Goal: Task Accomplishment & Management: Manage account settings

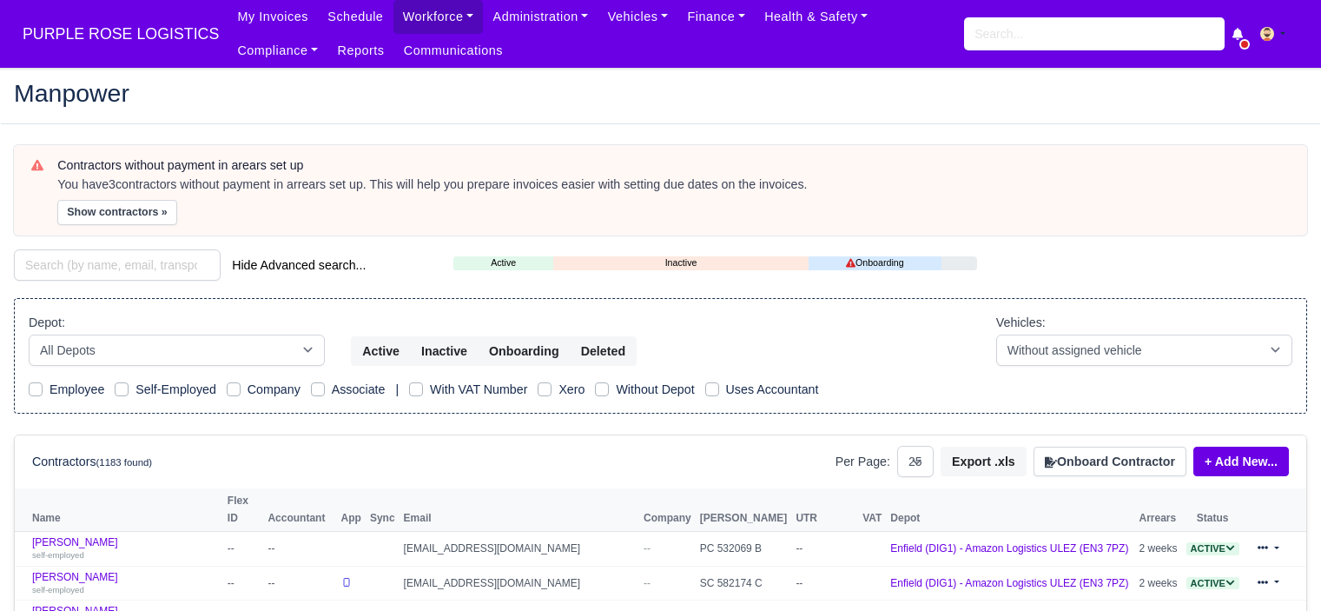
select select "25"
click at [1010, 39] on input "search" at bounding box center [1094, 33] width 261 height 33
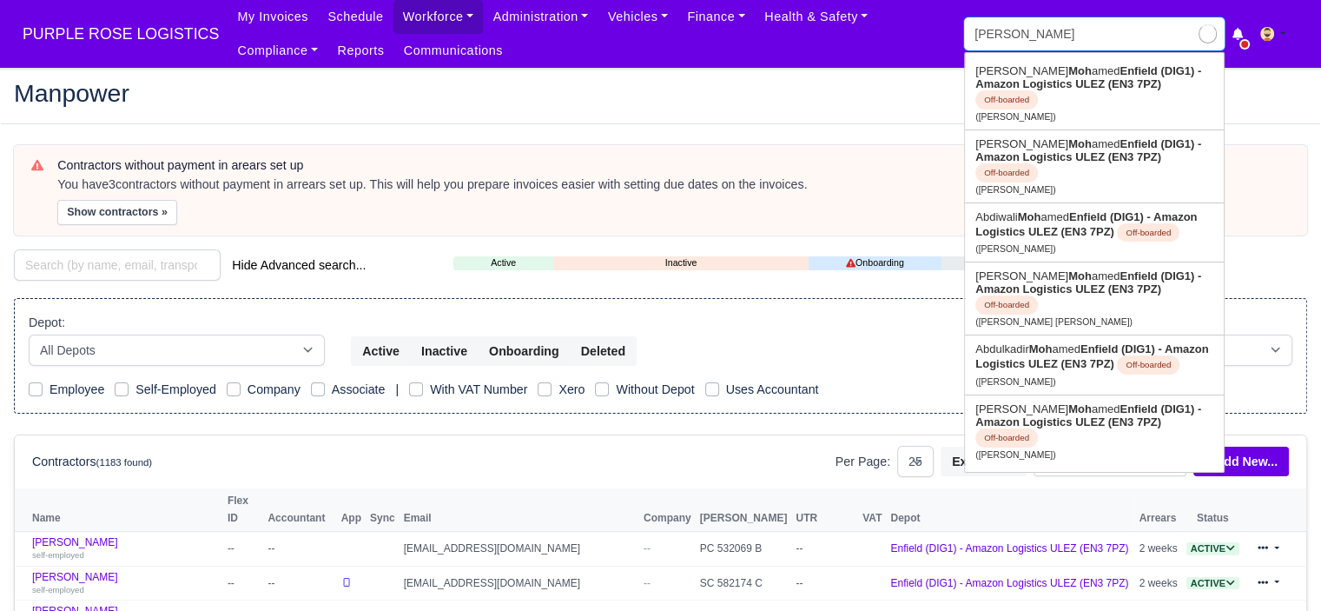
type input "mohamed a"
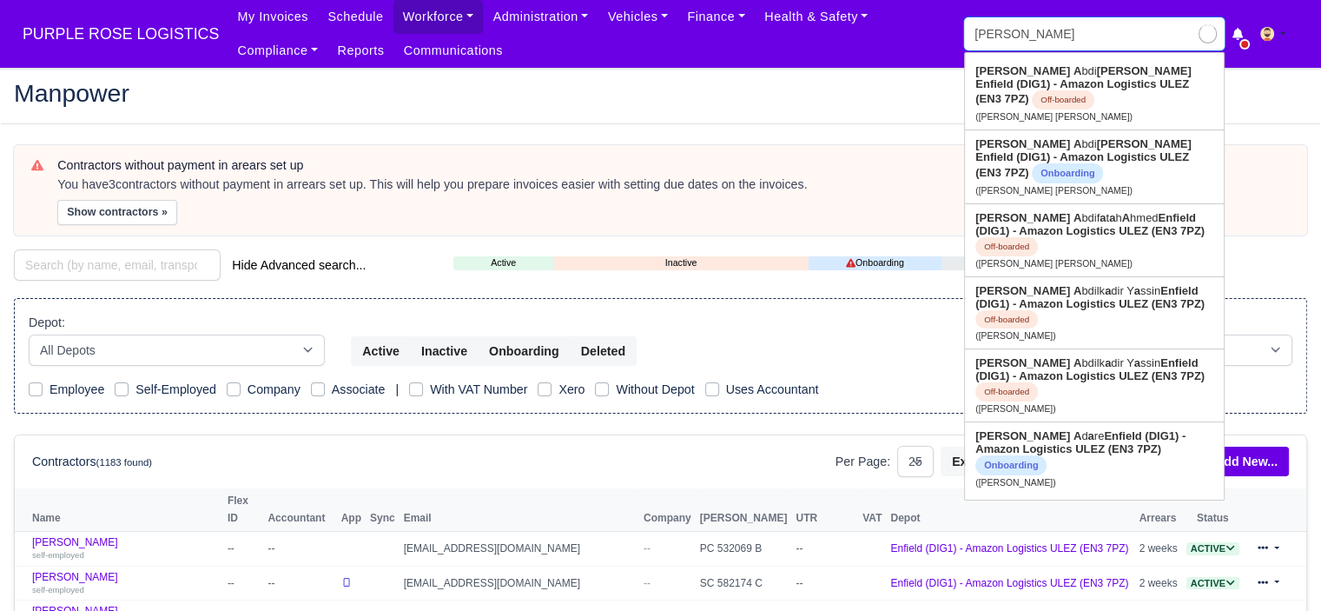
type input "mohamed abdi Mohamed"
type input "mohamed ab"
type input "mohamed abdi Mohamed"
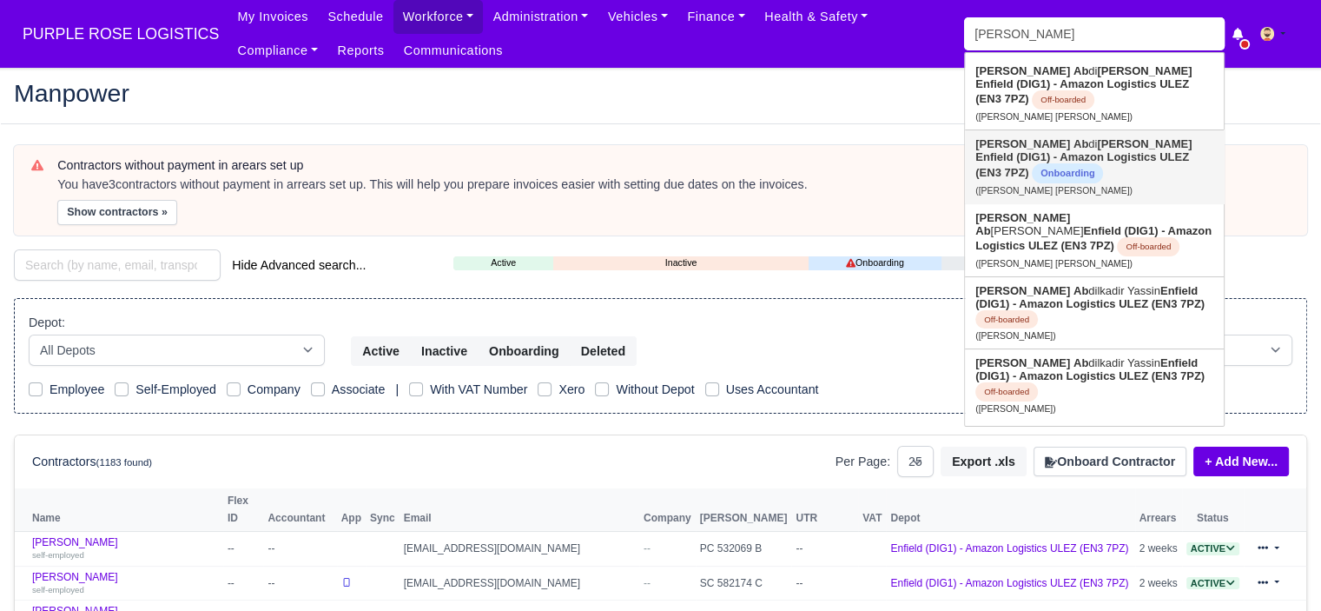
click at [1097, 155] on strong "Enfield (DIG1) - Amazon Logistics ULEZ (EN3 7PZ)" at bounding box center [1082, 164] width 214 height 29
type input "[PERSON_NAME] [PERSON_NAME]"
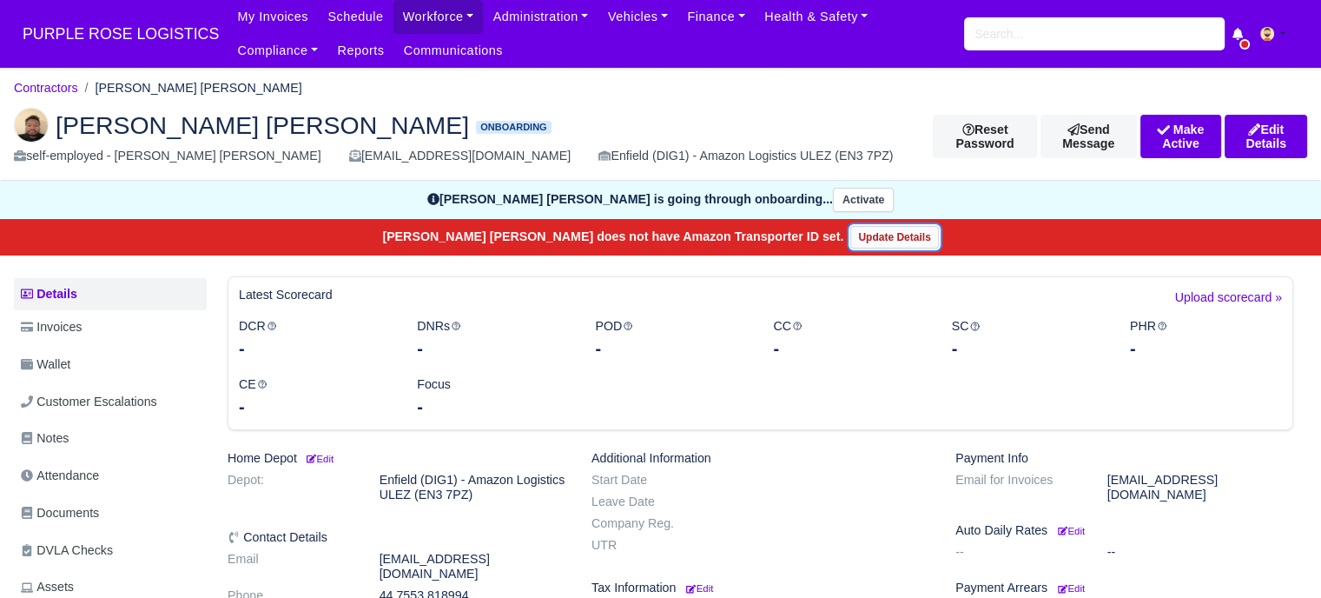
click at [869, 236] on link "Update Details" at bounding box center [894, 237] width 88 height 23
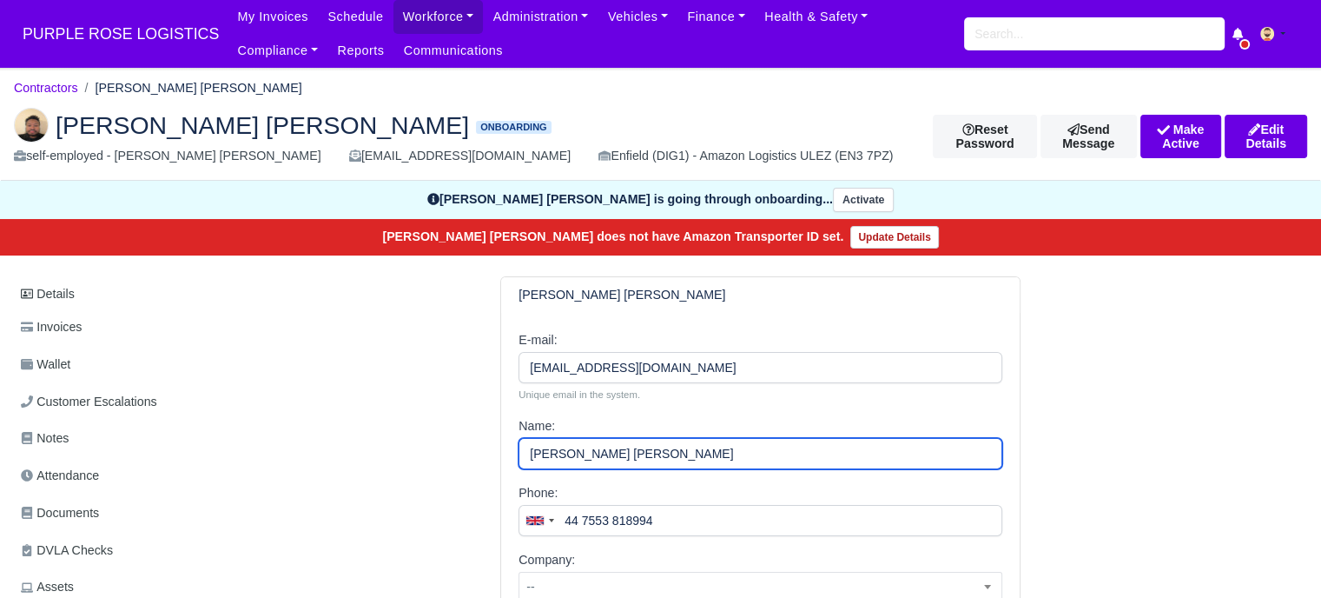
drag, startPoint x: 618, startPoint y: 459, endPoint x: 742, endPoint y: 456, distance: 123.4
click at [742, 456] on input "[PERSON_NAME] [PERSON_NAME]" at bounding box center [761, 453] width 484 height 31
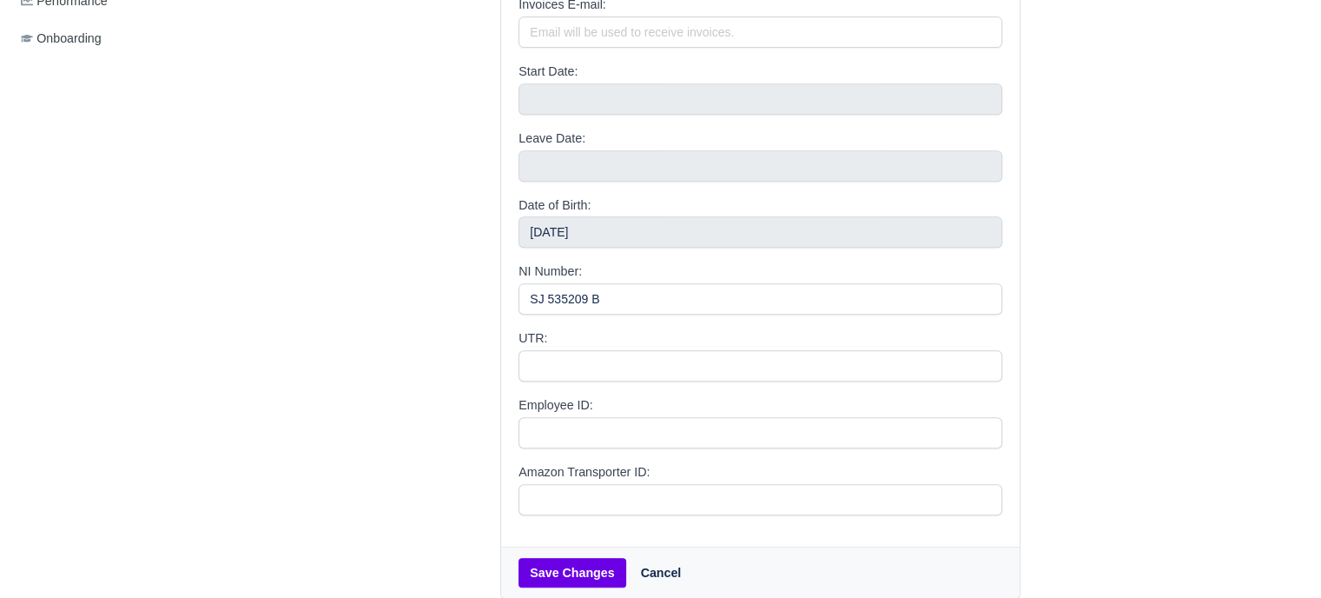
scroll to position [782, 0]
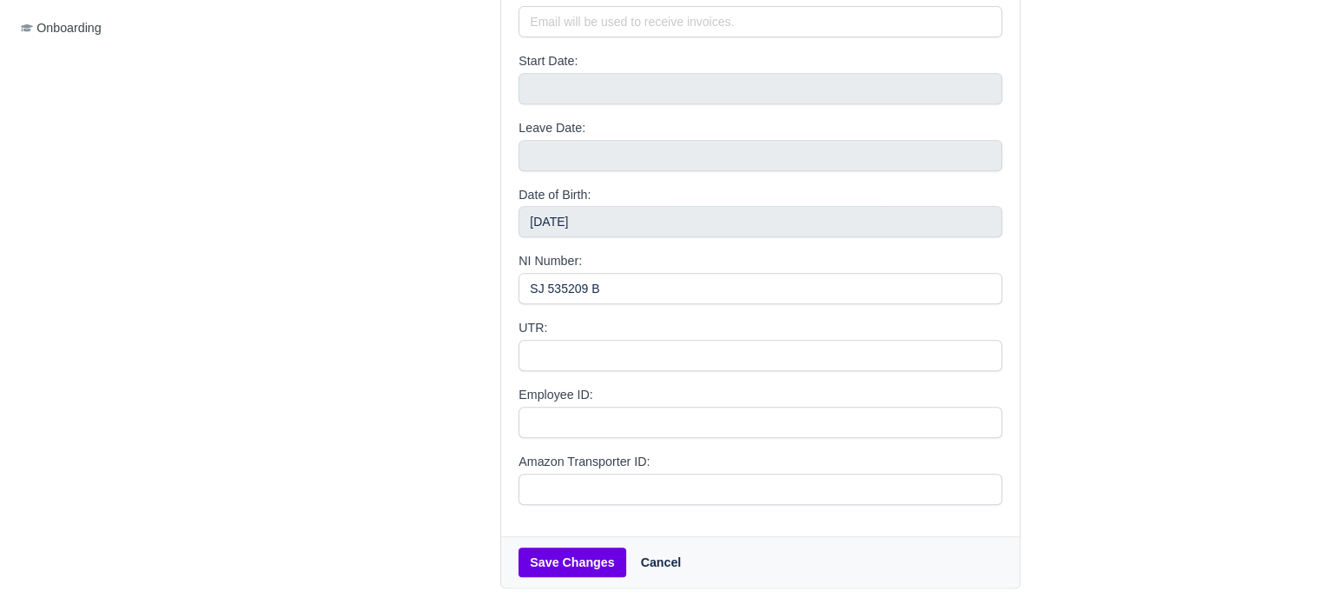
type input "Mohamed Abdi"
click at [594, 554] on button "Save Changes" at bounding box center [572, 562] width 107 height 30
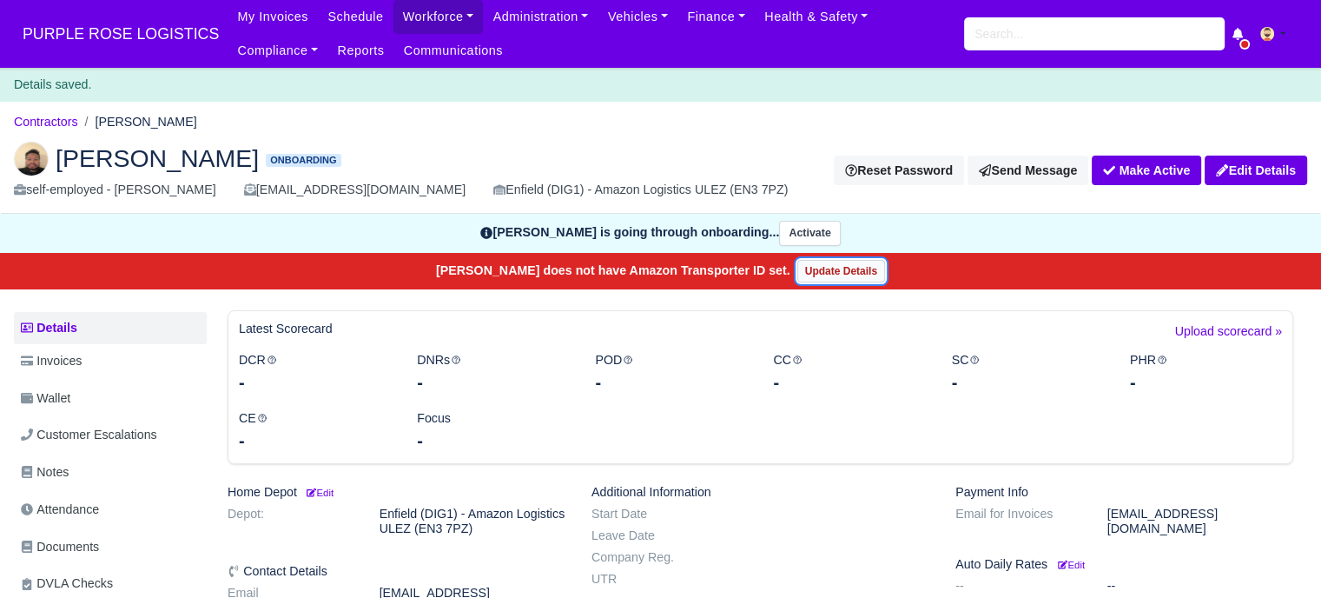
click at [842, 276] on link "Update Details" at bounding box center [841, 271] width 88 height 23
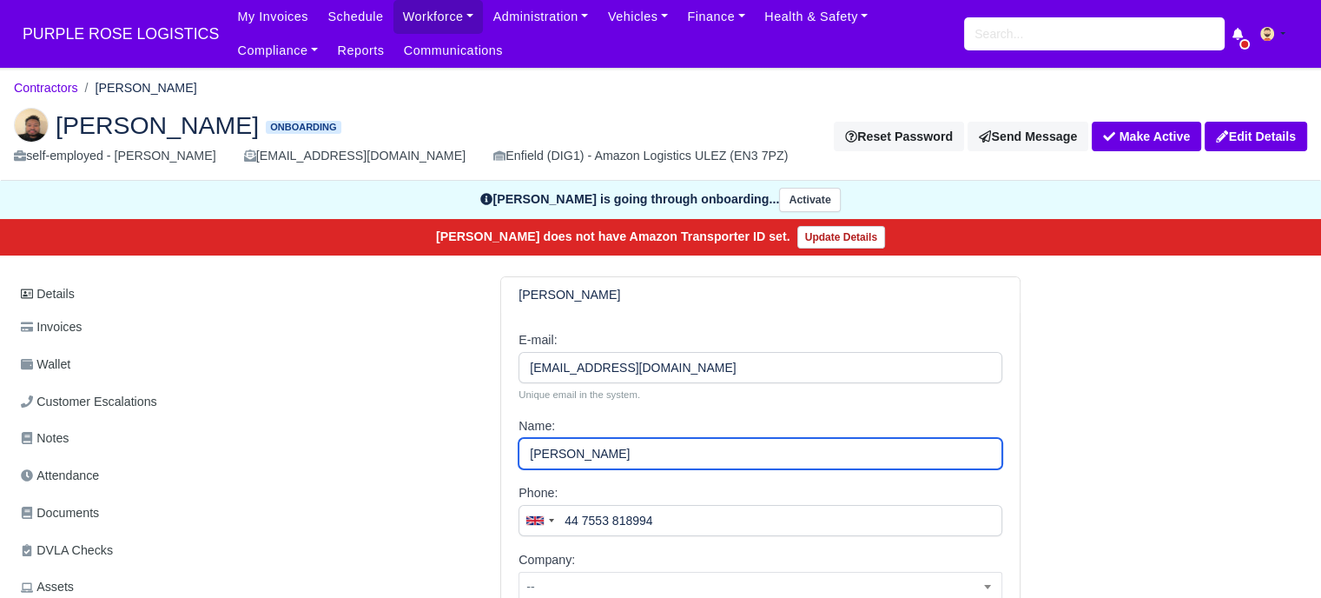
click at [642, 449] on input "[PERSON_NAME]" at bounding box center [761, 453] width 484 height 31
type input "[PERSON_NAME] [PERSON_NAME]"
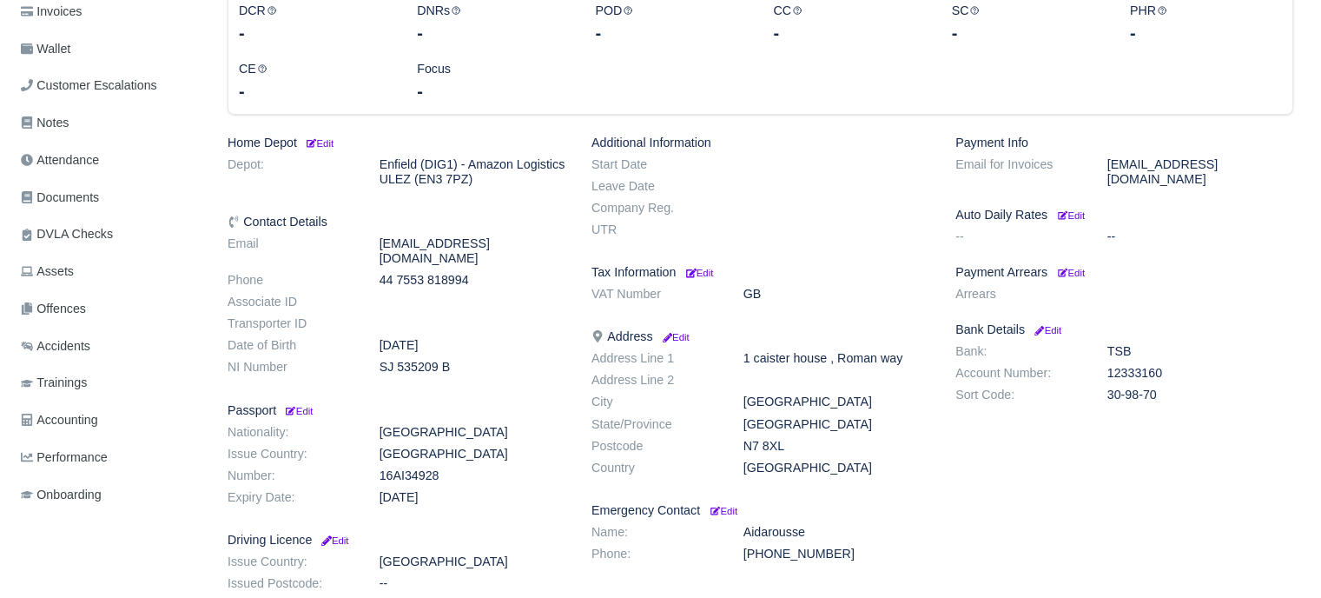
scroll to position [347, 0]
click at [334, 142] on small "Edit" at bounding box center [319, 146] width 30 height 10
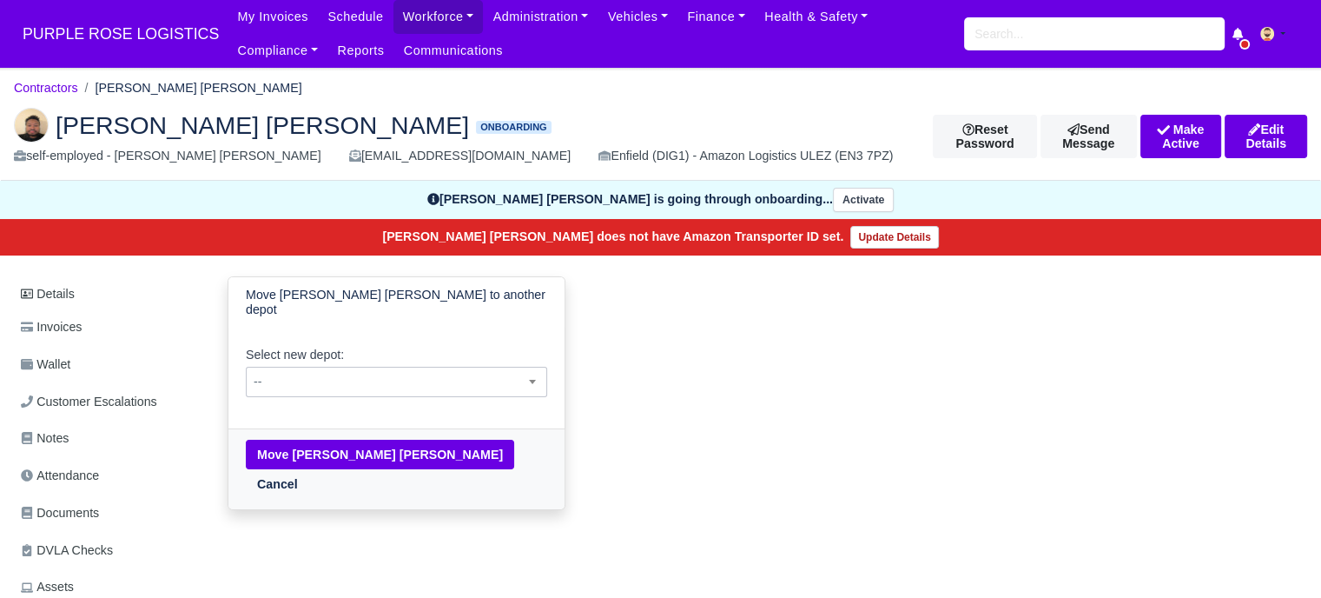
click at [388, 371] on span "--" at bounding box center [397, 382] width 300 height 22
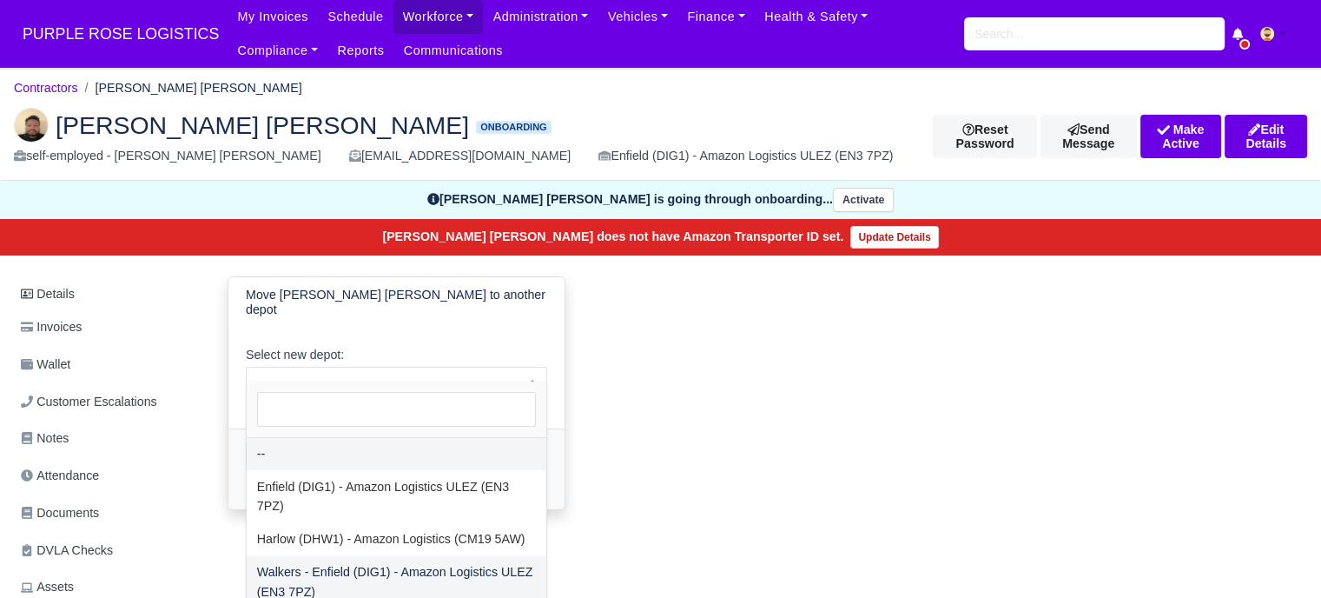
scroll to position [87, 0]
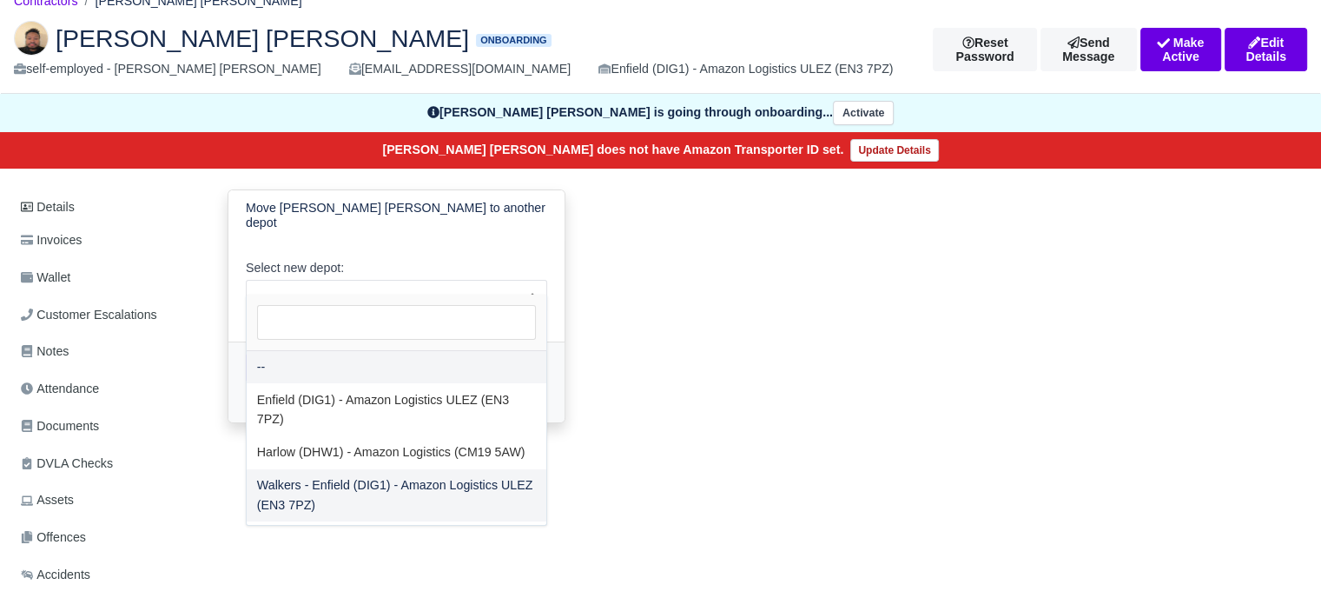
select select "5"
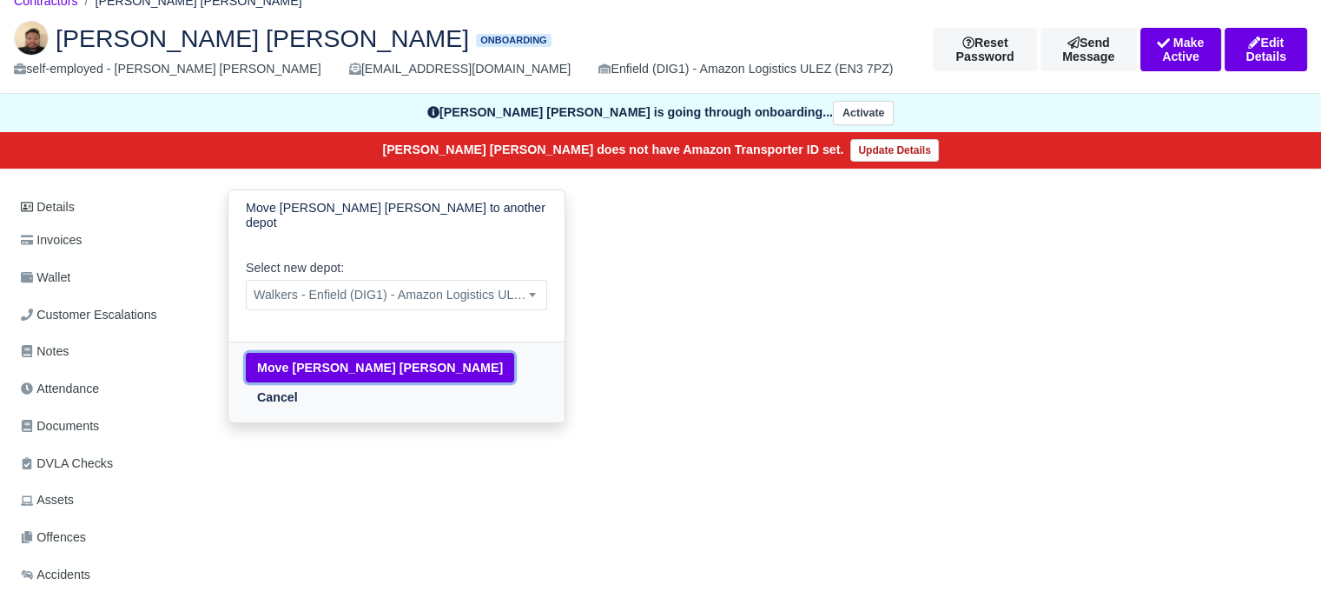
click at [309, 353] on button "Move Mohamed Abdi Mohamed" at bounding box center [380, 368] width 268 height 30
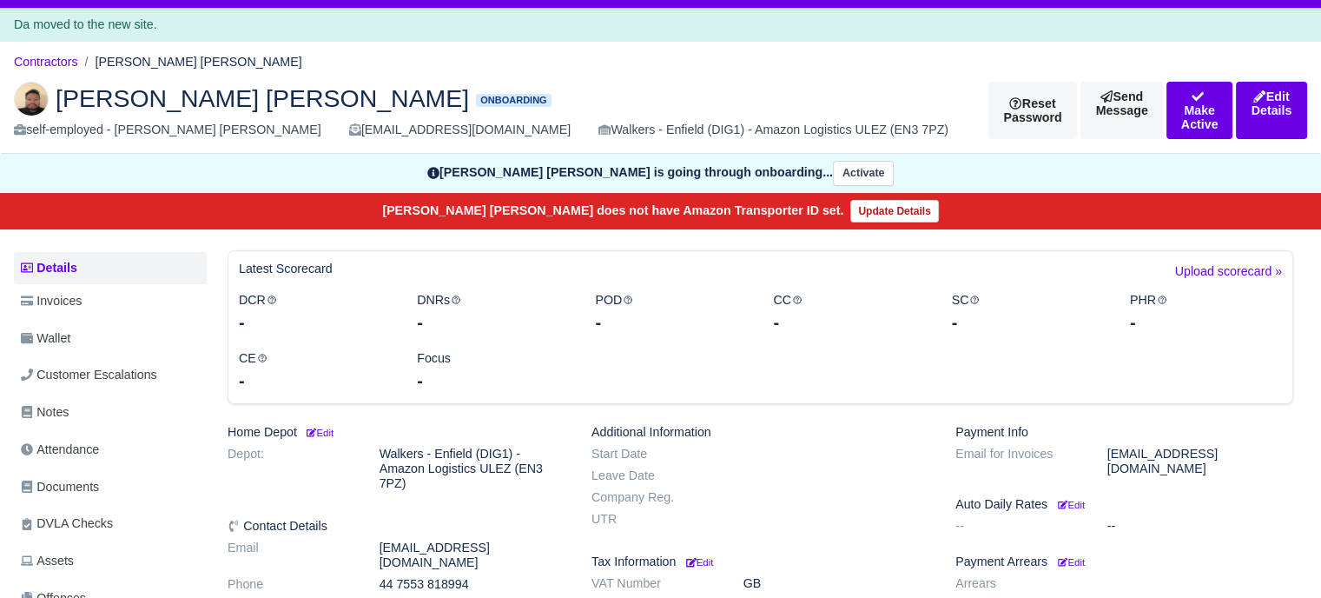
scroll to position [87, 0]
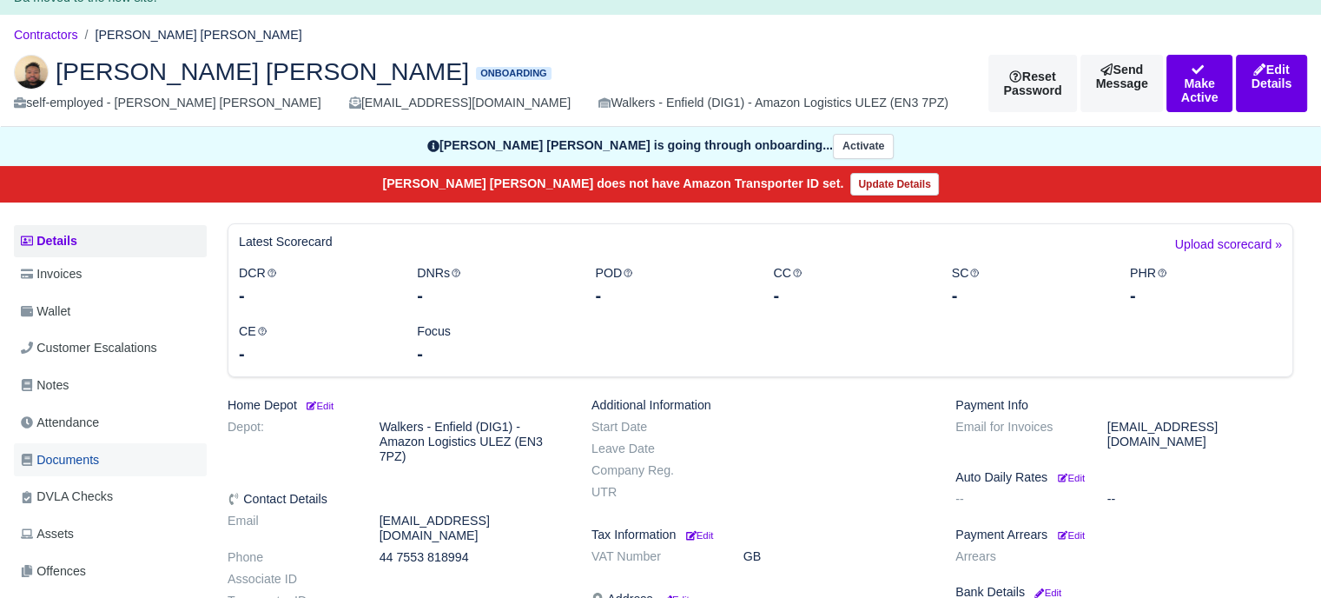
click at [71, 451] on span "Documents" at bounding box center [60, 460] width 78 height 20
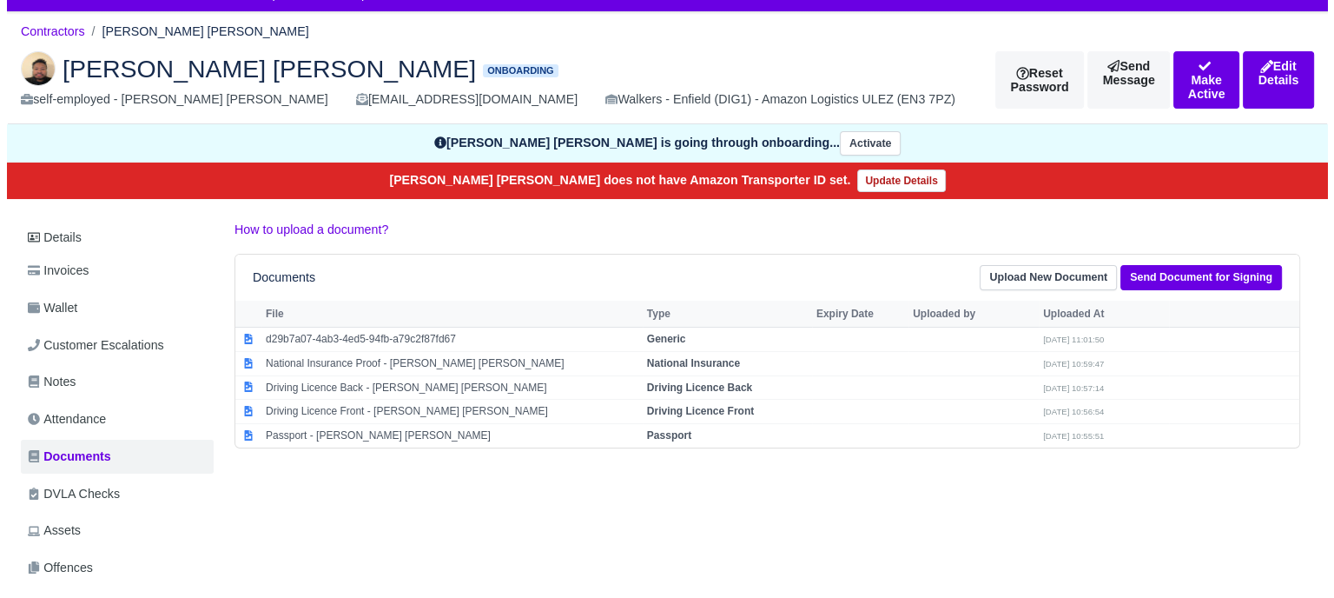
scroll to position [87, 0]
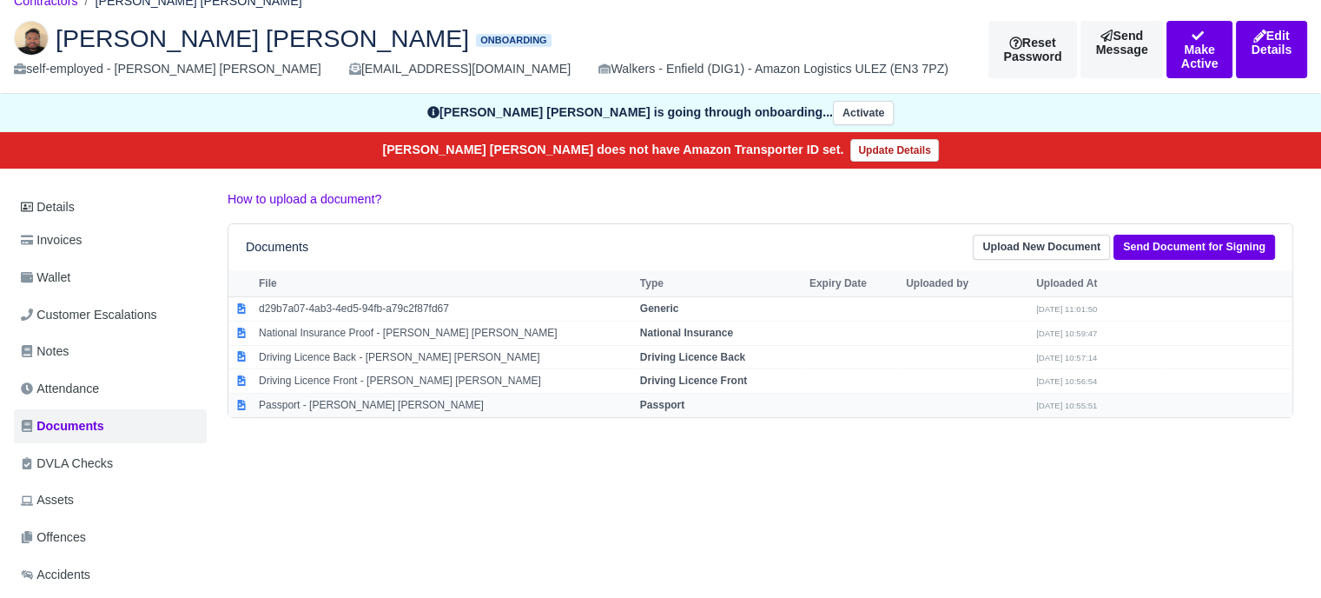
click at [669, 406] on strong "Passport" at bounding box center [662, 405] width 44 height 12
select select "passport"
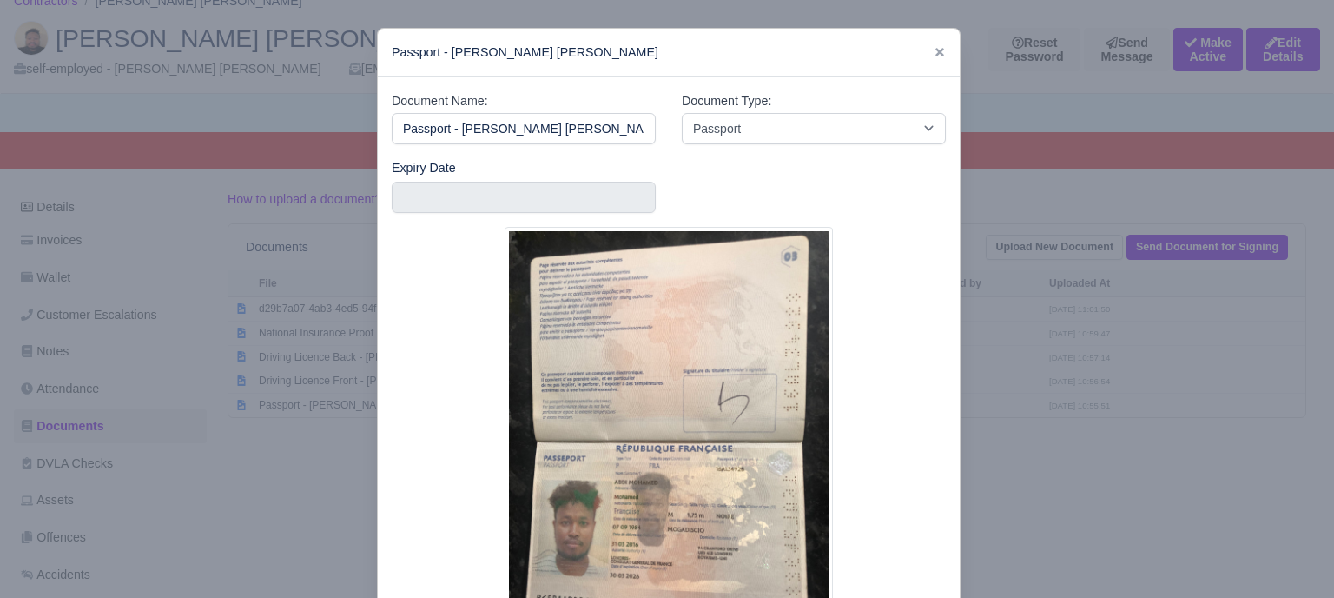
click at [1084, 374] on div at bounding box center [667, 299] width 1334 height 598
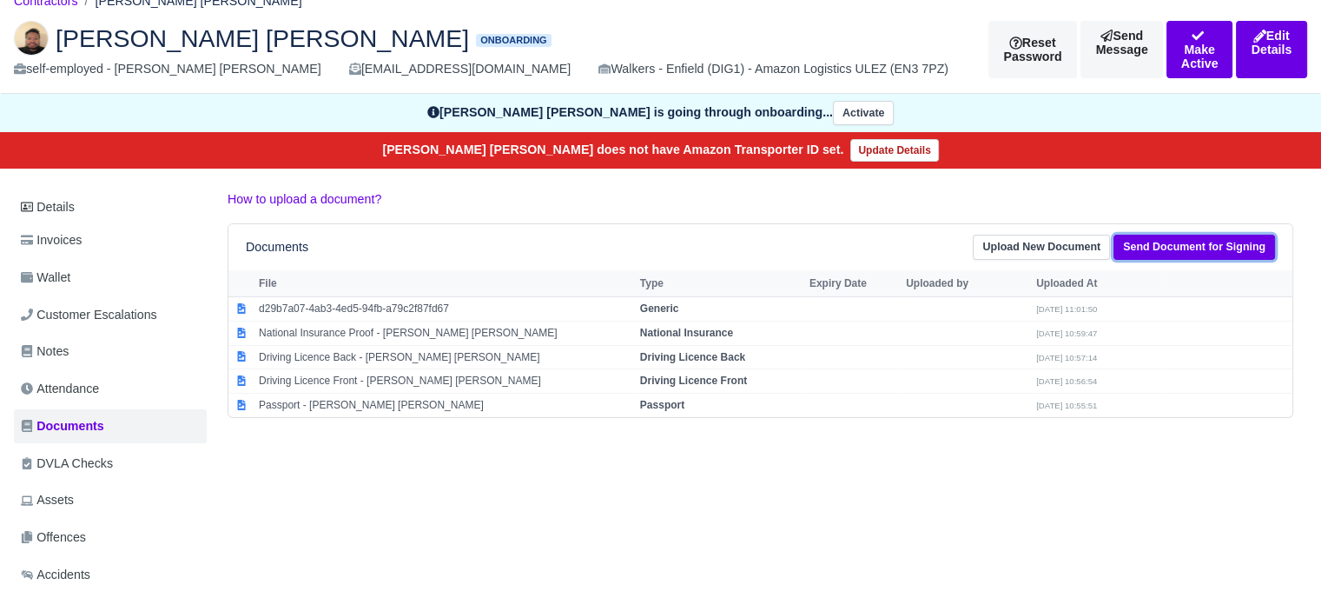
click at [1157, 247] on link "Send Document for Signing" at bounding box center [1194, 247] width 162 height 25
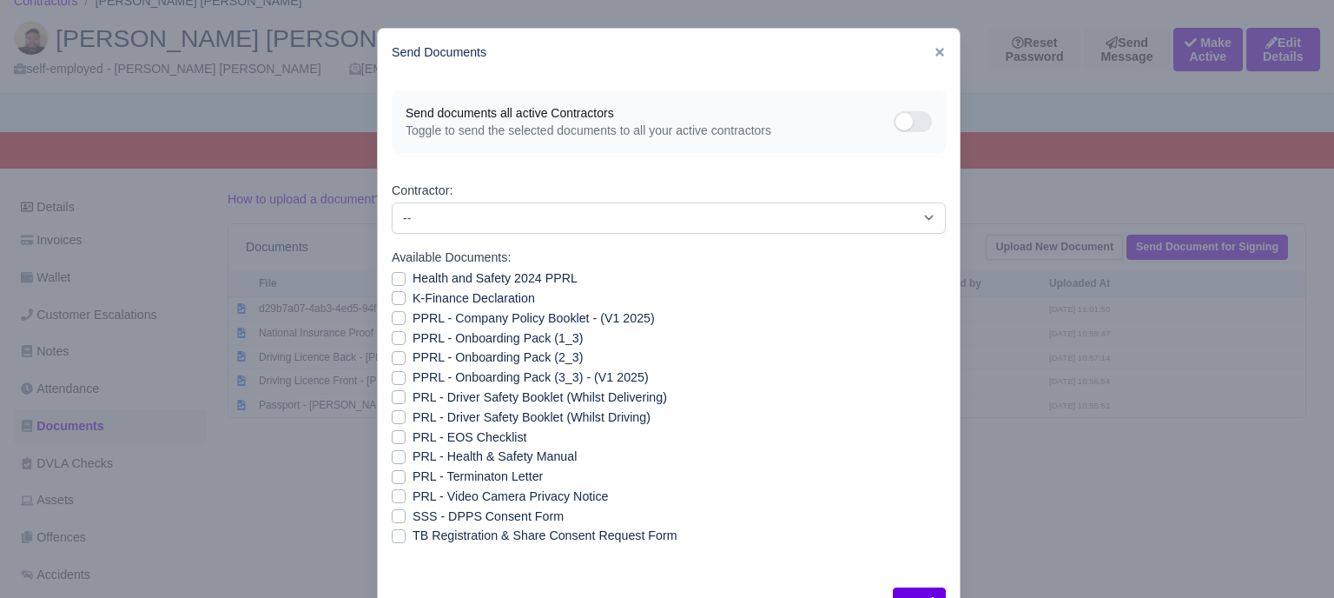
click at [413, 281] on label "Health and Safety 2024 PPRL" at bounding box center [495, 278] width 165 height 20
click at [394, 281] on input "Health and Safety 2024 PPRL" at bounding box center [399, 275] width 14 height 14
checkbox input "true"
click at [413, 298] on label "K-Finance Declaration" at bounding box center [474, 298] width 122 height 20
click at [394, 298] on input "K-Finance Declaration" at bounding box center [399, 295] width 14 height 14
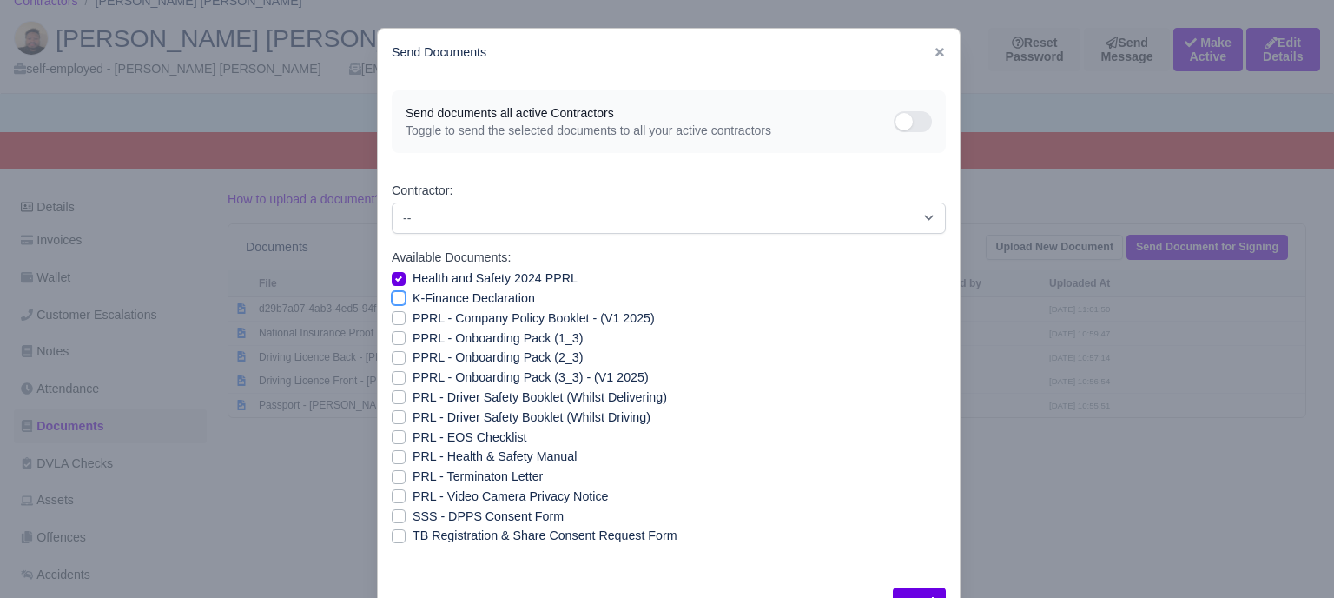
checkbox input "true"
click at [413, 315] on label "PPRL - Company Policy Booklet - (V1 2025)" at bounding box center [534, 318] width 242 height 20
click at [397, 315] on input "PPRL - Company Policy Booklet - (V1 2025)" at bounding box center [399, 315] width 14 height 14
checkbox input "true"
click at [392, 346] on div "PPRL - Onboarding Pack (1_3)" at bounding box center [669, 338] width 554 height 20
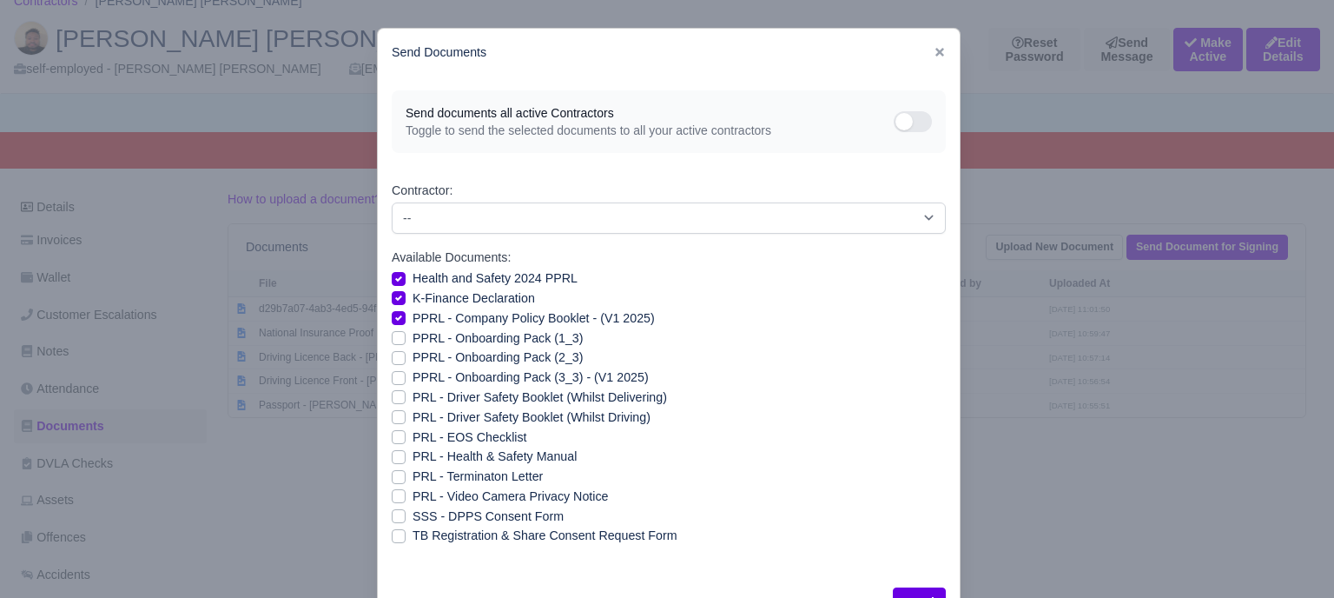
click at [413, 358] on label "PPRL - Onboarding Pack (2_3)" at bounding box center [498, 357] width 170 height 20
click at [393, 358] on input "PPRL - Onboarding Pack (2_3)" at bounding box center [399, 354] width 14 height 14
checkbox input "true"
click at [413, 371] on label "PPRL - Onboarding Pack (3_3) - (V1 2025)" at bounding box center [531, 377] width 236 height 20
click at [396, 371] on input "PPRL - Onboarding Pack (3_3) - (V1 2025)" at bounding box center [399, 374] width 14 height 14
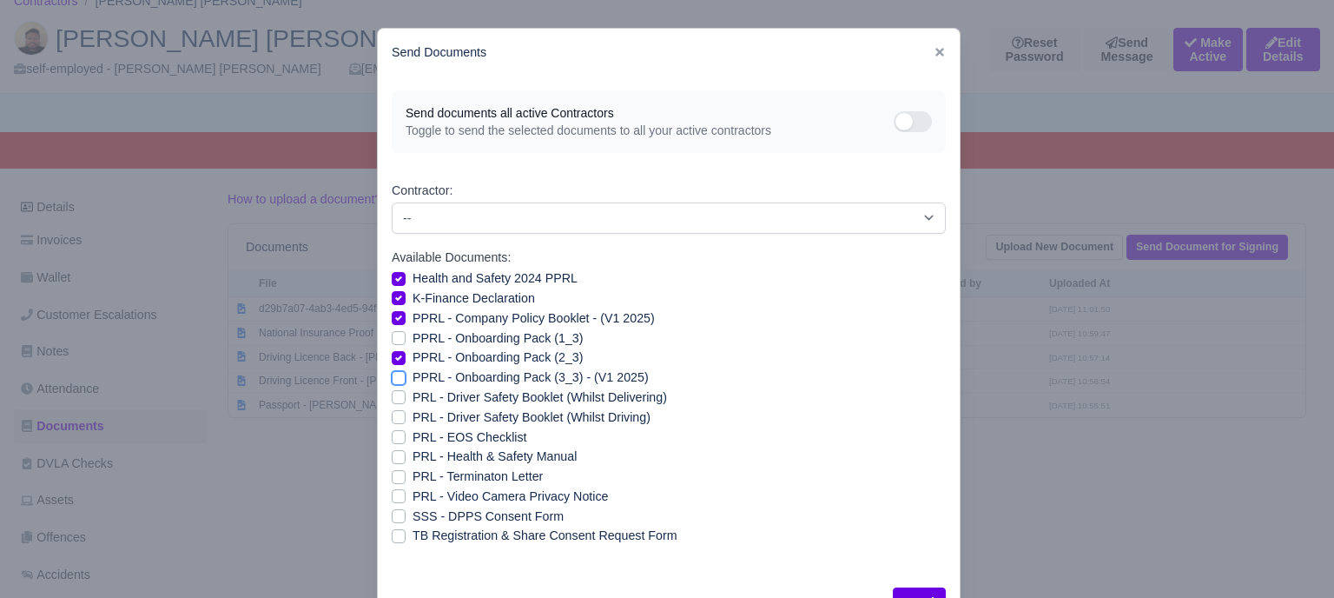
checkbox input "true"
click at [413, 333] on label "PPRL - Onboarding Pack (1_3)" at bounding box center [498, 338] width 170 height 20
click at [392, 333] on input "PPRL - Onboarding Pack (1_3)" at bounding box center [399, 335] width 14 height 14
checkbox input "true"
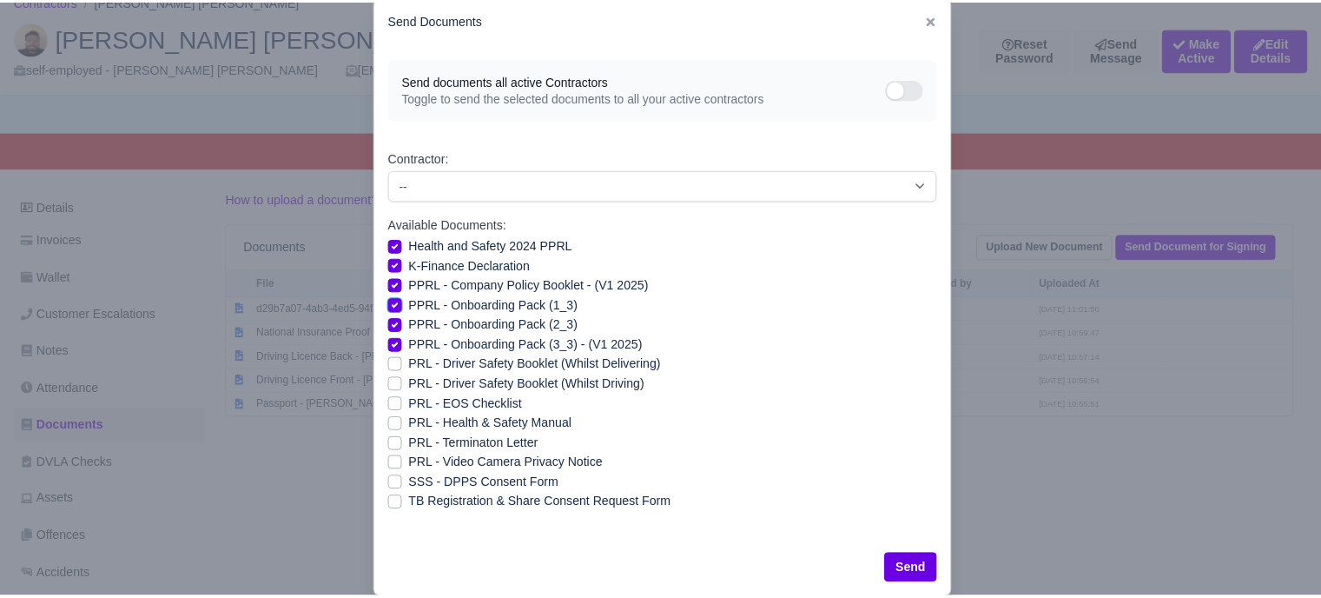
scroll to position [63, 0]
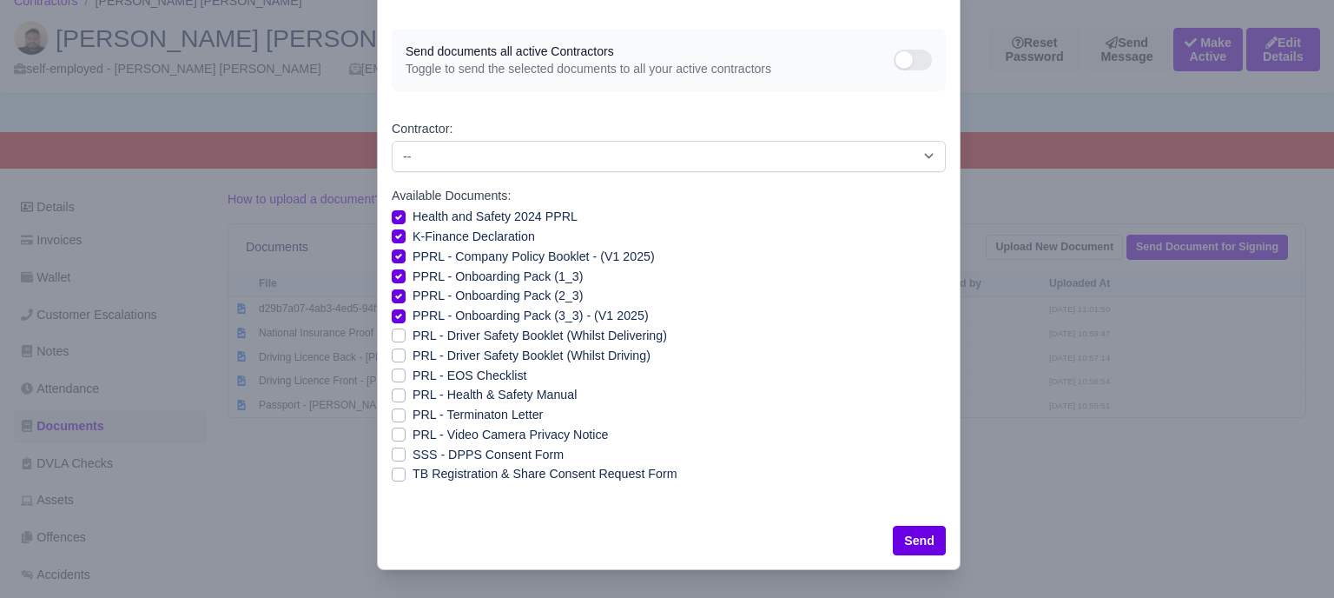
click at [413, 393] on label "PRL - Health & Safety Manual" at bounding box center [495, 395] width 164 height 20
click at [395, 393] on input "PRL - Health & Safety Manual" at bounding box center [399, 392] width 14 height 14
checkbox input "true"
click at [399, 438] on div "PRL - Video Camera Privacy Notice" at bounding box center [669, 435] width 554 height 20
click at [413, 429] on label "PRL - Video Camera Privacy Notice" at bounding box center [510, 435] width 195 height 20
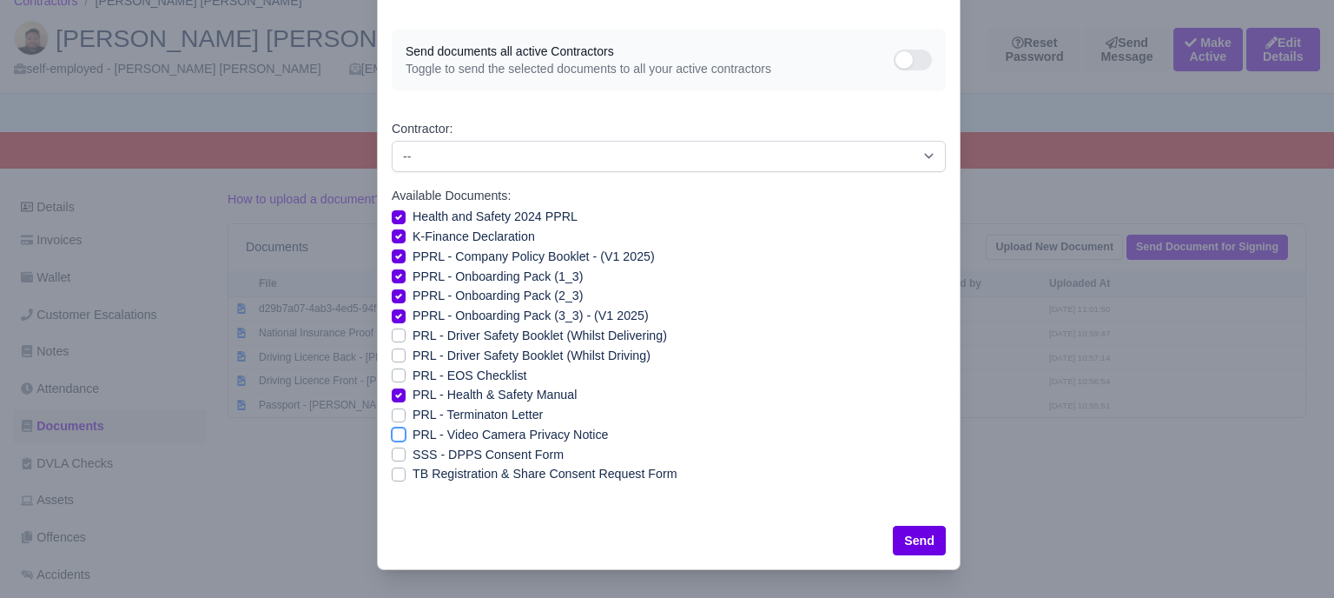
click at [393, 429] on input "PRL - Video Camera Privacy Notice" at bounding box center [399, 432] width 14 height 14
checkbox input "true"
click at [920, 545] on button "Send" at bounding box center [919, 540] width 53 height 30
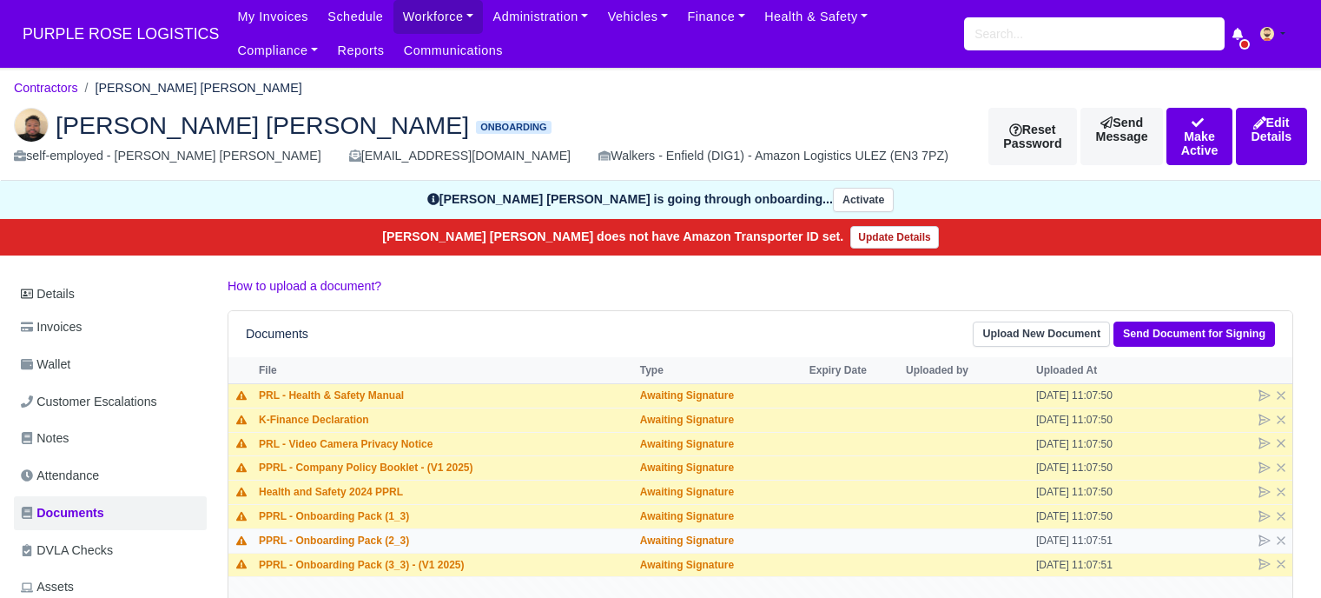
scroll to position [87, 0]
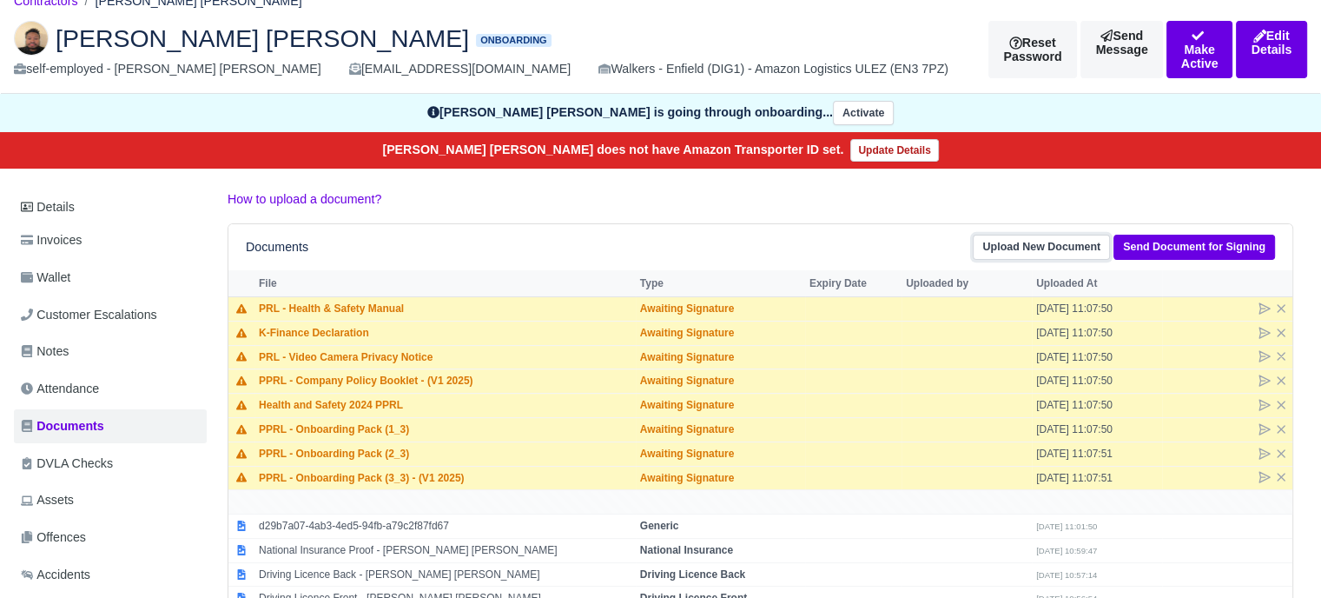
click at [1068, 241] on link "Upload New Document" at bounding box center [1041, 247] width 137 height 25
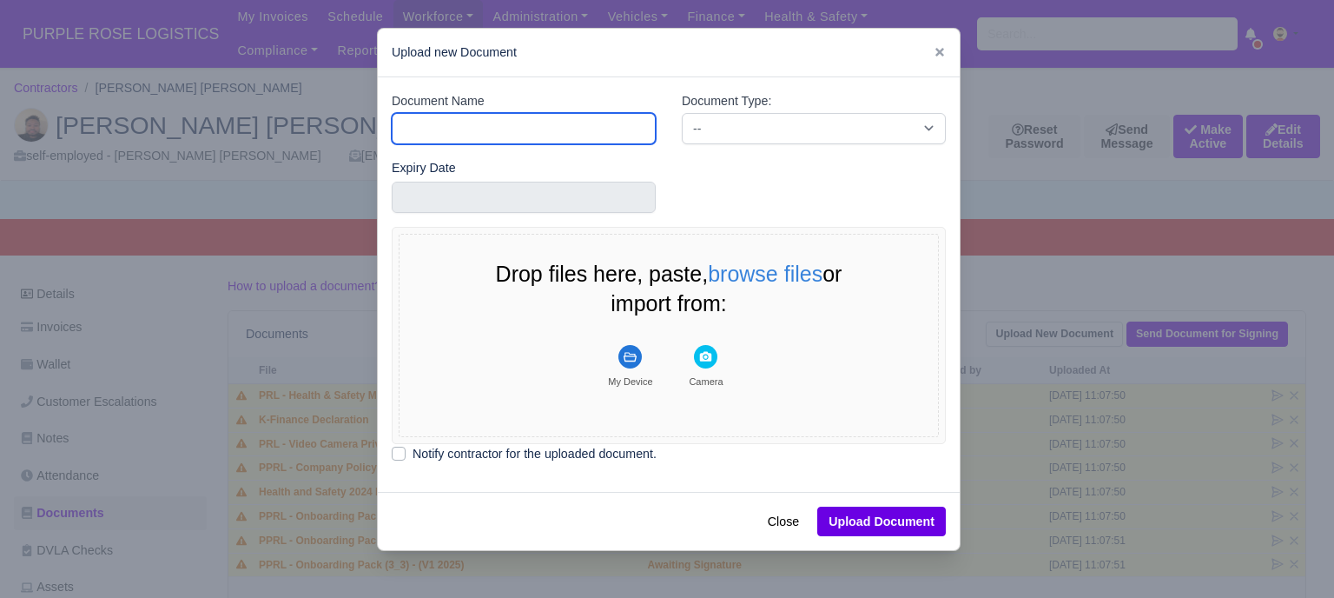
click at [432, 132] on input "Document Name" at bounding box center [524, 128] width 264 height 31
type input "RTW"
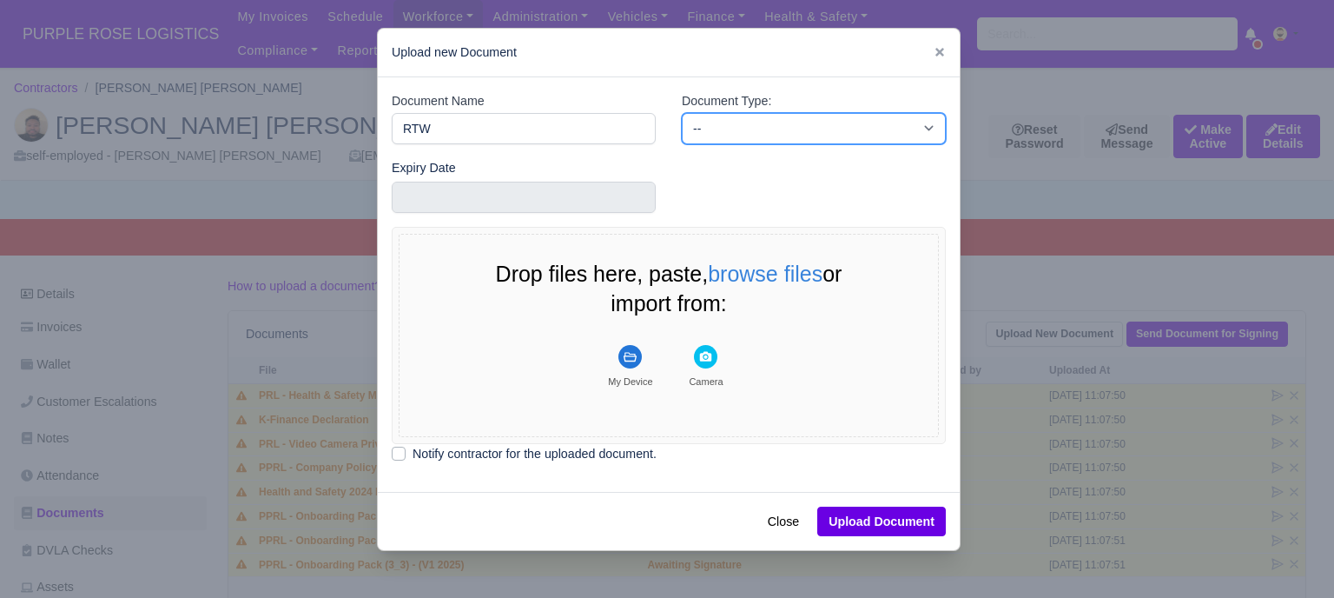
click at [726, 133] on select "-- Accounting Engagement Letter Age Verification Confirmation Background Check …" at bounding box center [814, 128] width 264 height 31
select select "right-to-work"
click at [682, 113] on select "-- Accounting Engagement Letter Age Verification Confirmation Background Check …" at bounding box center [814, 128] width 264 height 31
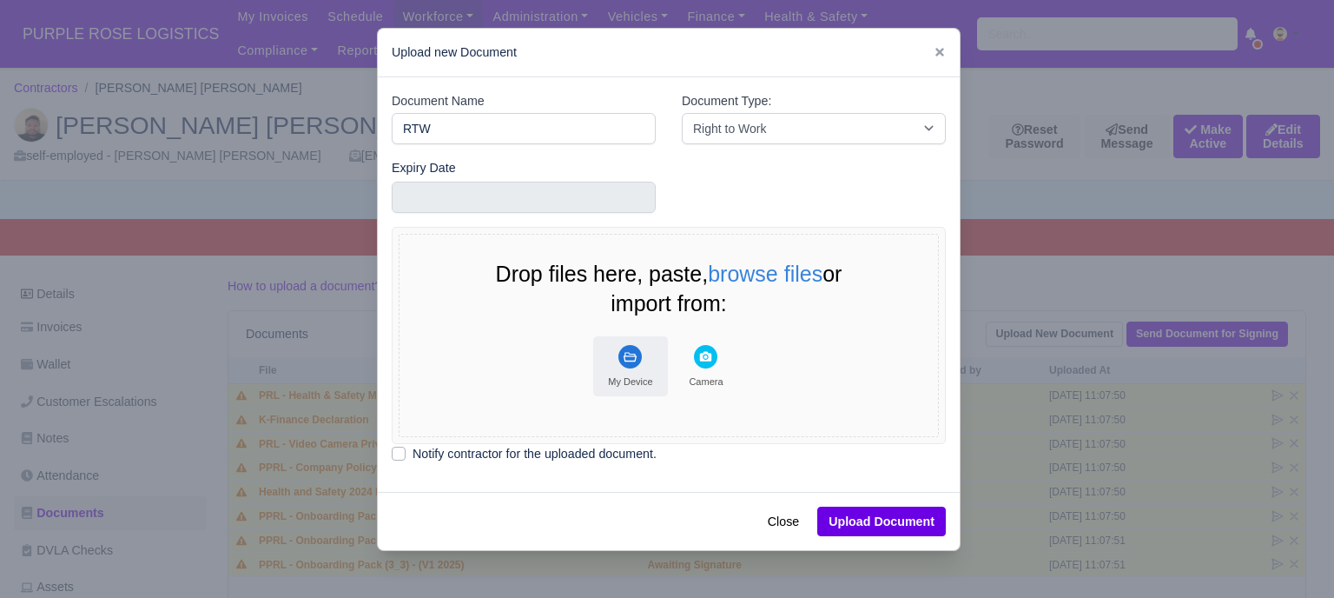
click at [632, 362] on rect "File Uploader" at bounding box center [629, 356] width 23 height 23
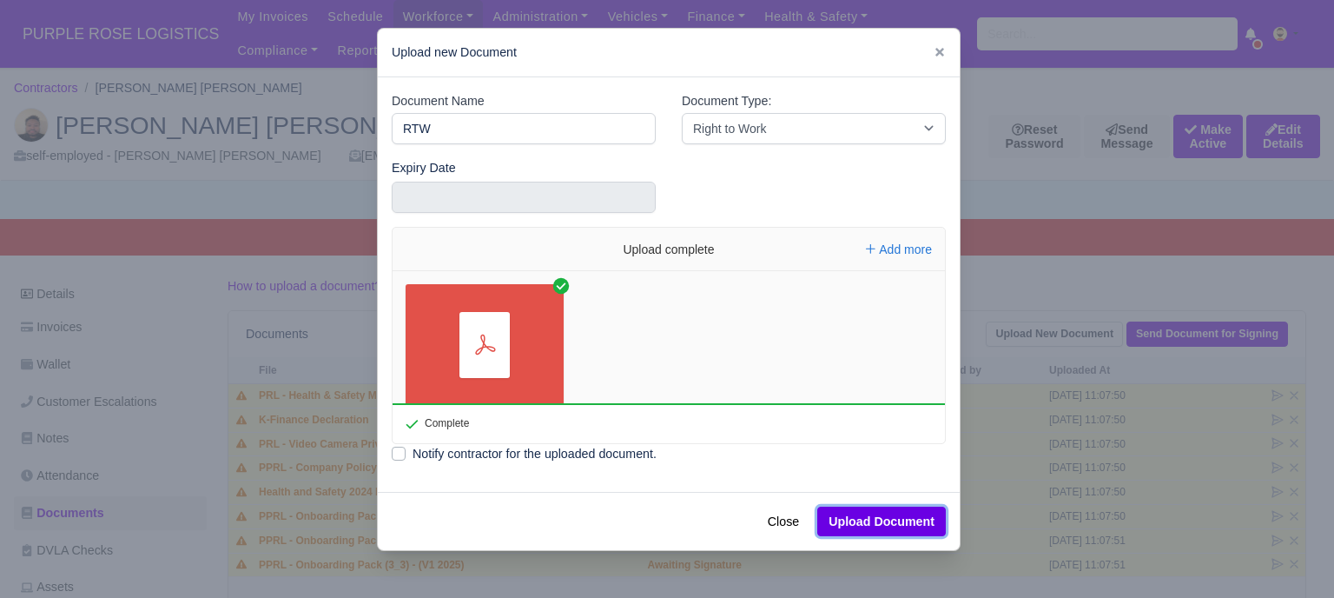
click at [895, 517] on button "Upload Document" at bounding box center [881, 521] width 129 height 30
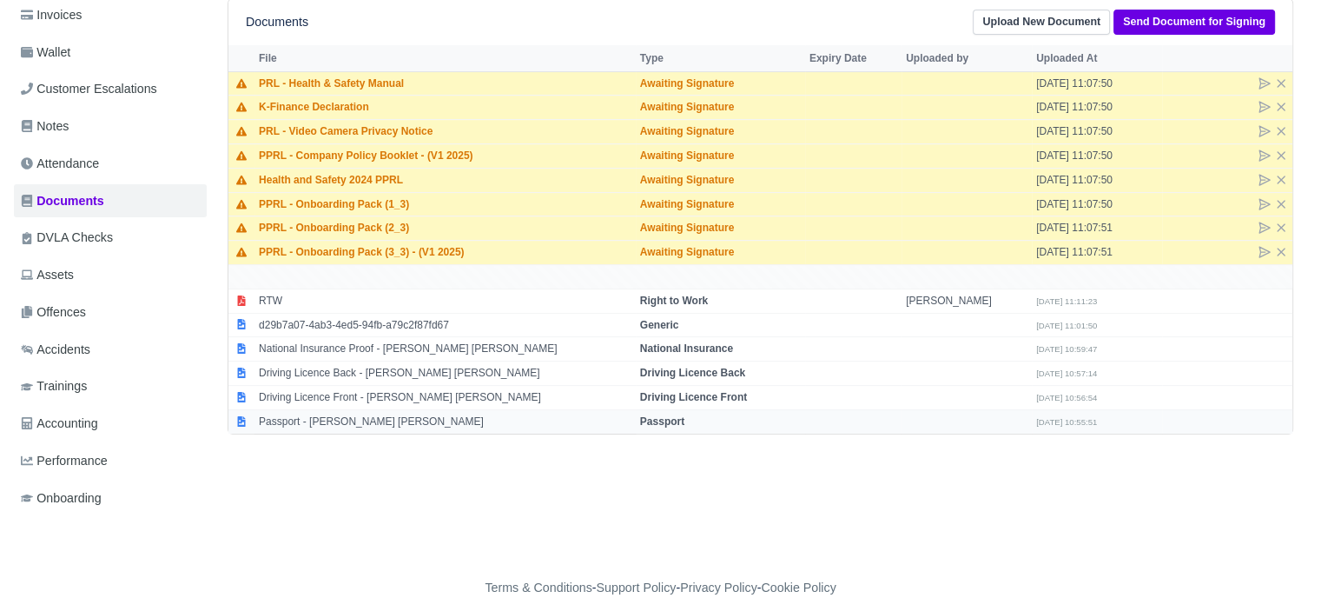
scroll to position [347, 0]
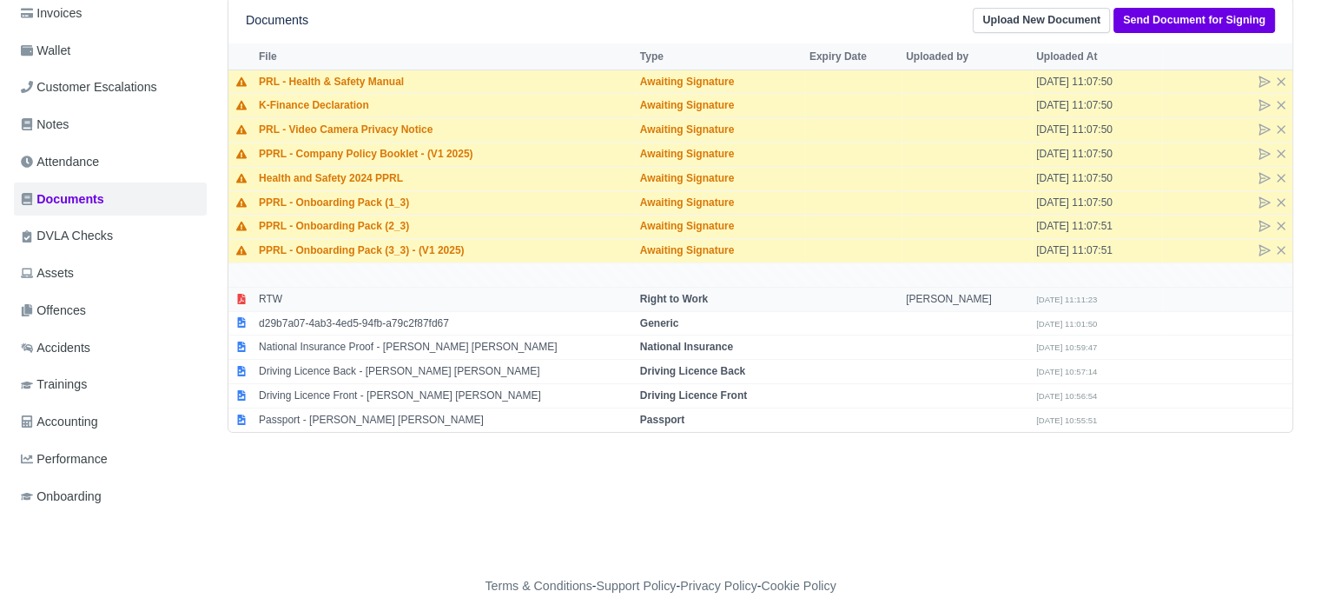
click at [915, 291] on td "[PERSON_NAME]" at bounding box center [967, 299] width 130 height 24
select select "right-to-work"
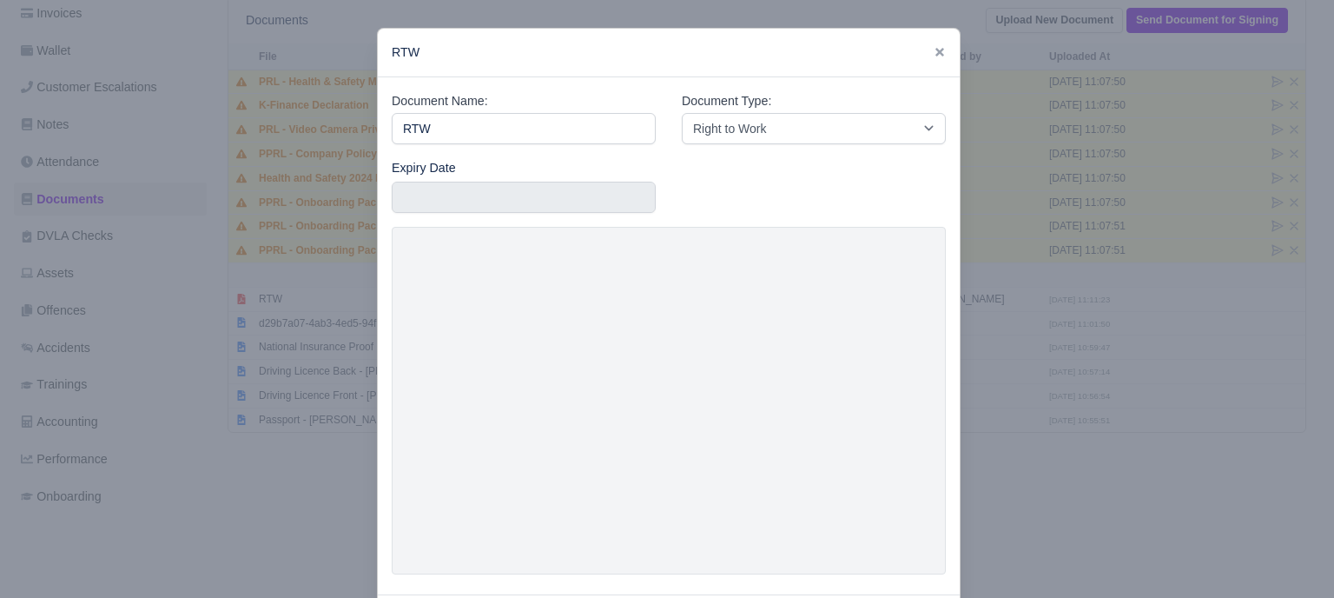
click at [1011, 340] on div at bounding box center [667, 299] width 1334 height 598
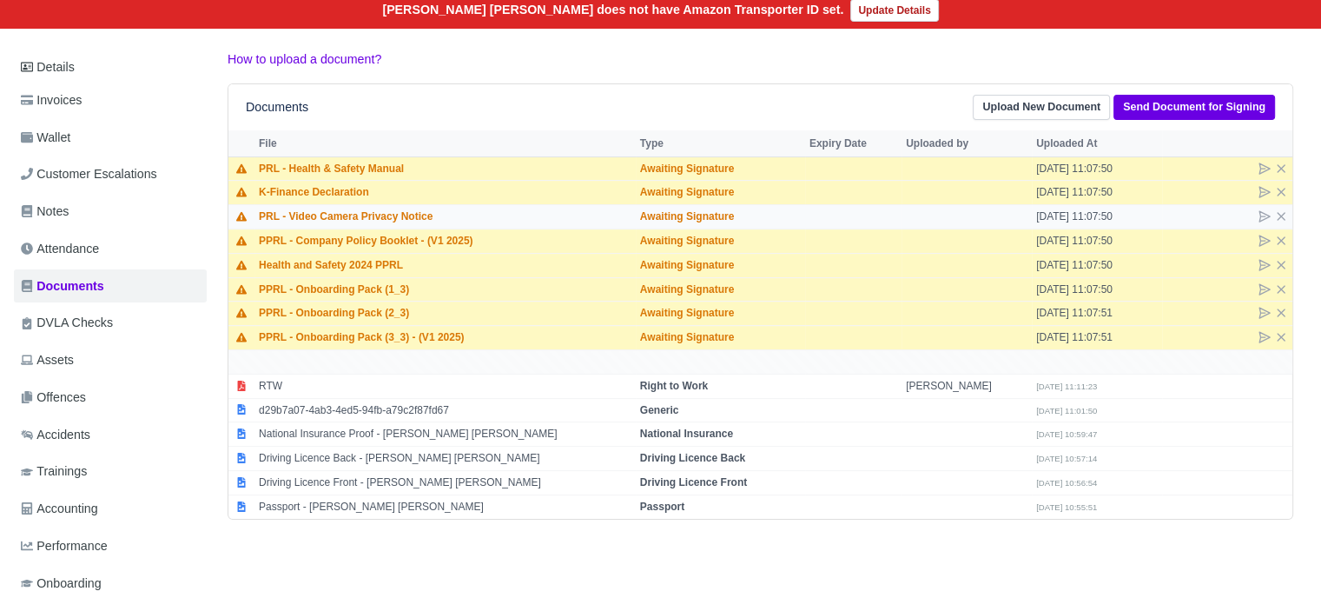
scroll to position [0, 0]
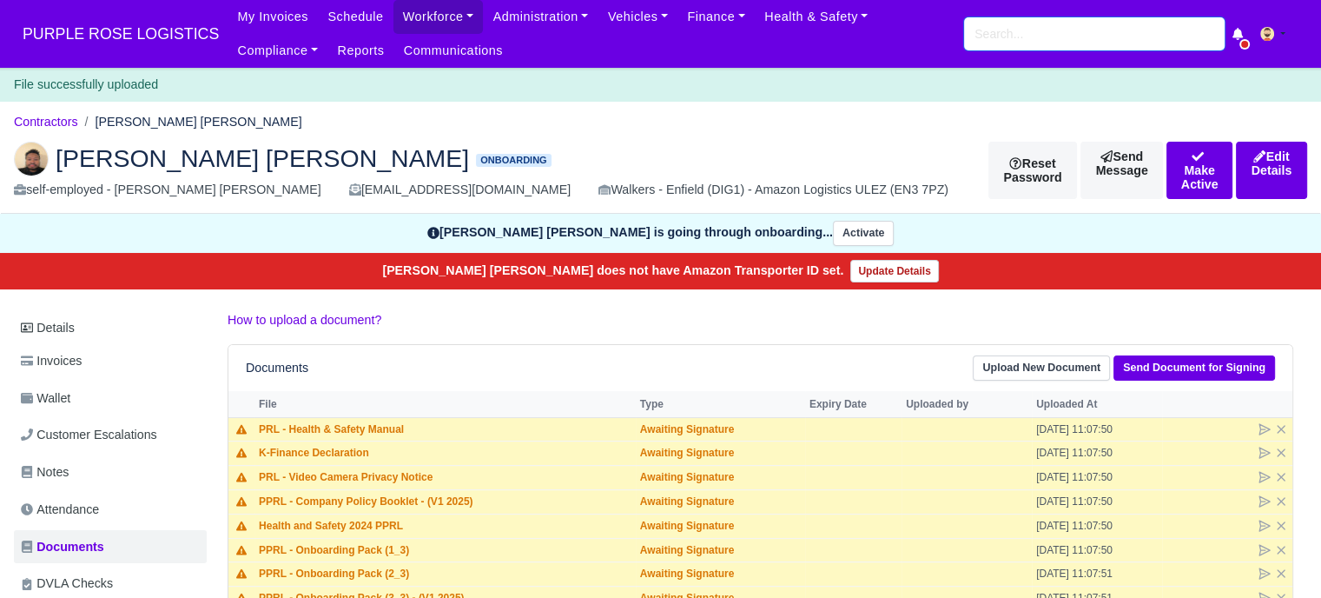
click at [1029, 25] on input "search" at bounding box center [1094, 33] width 261 height 33
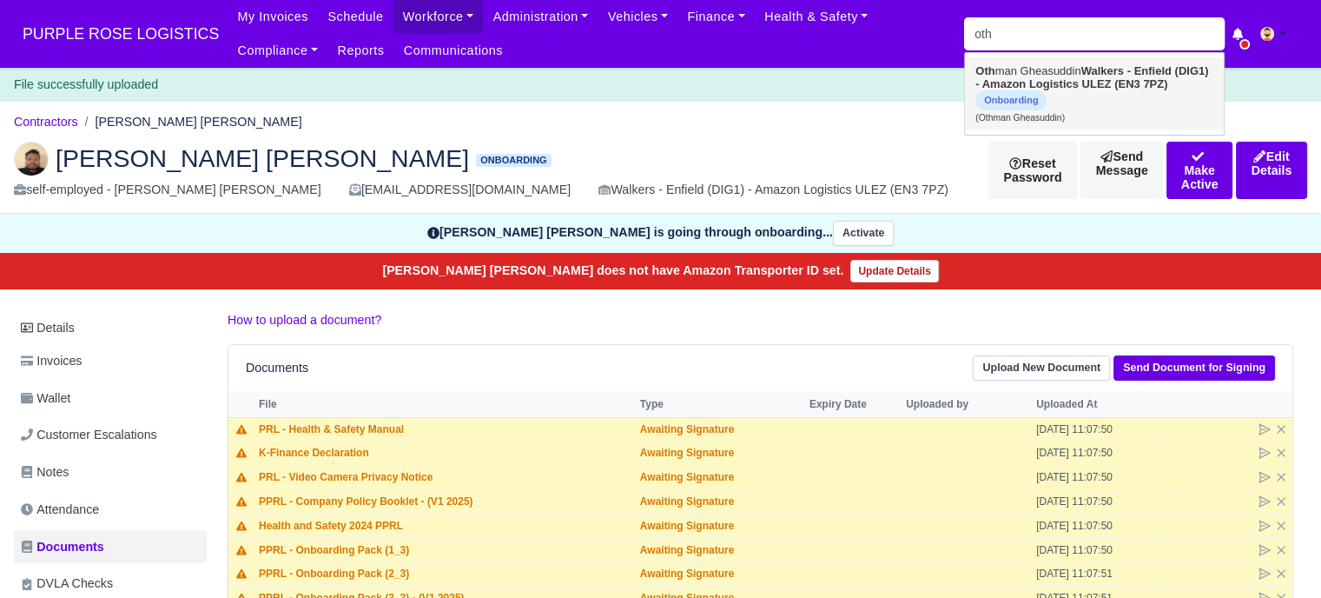
click at [1028, 81] on strong "Walkers - Enfield (DIG1) - Amazon Logistics ULEZ (EN3 7PZ)" at bounding box center [1091, 77] width 233 height 26
type input "Othman Gheasuddin"
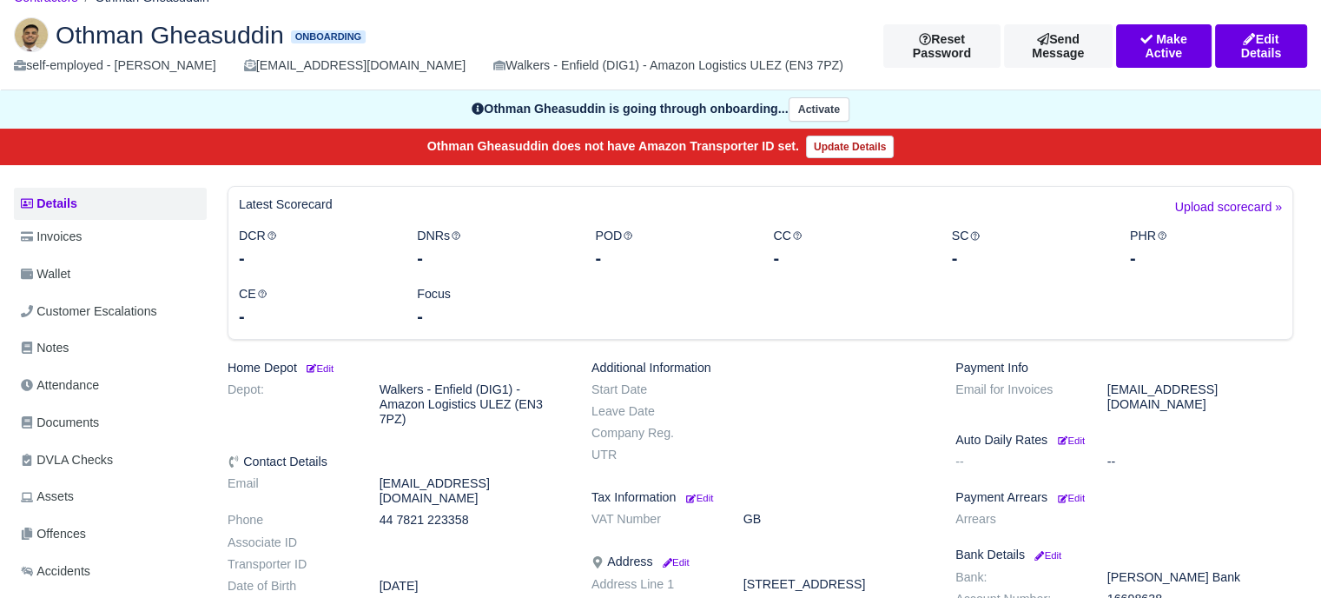
scroll to position [174, 0]
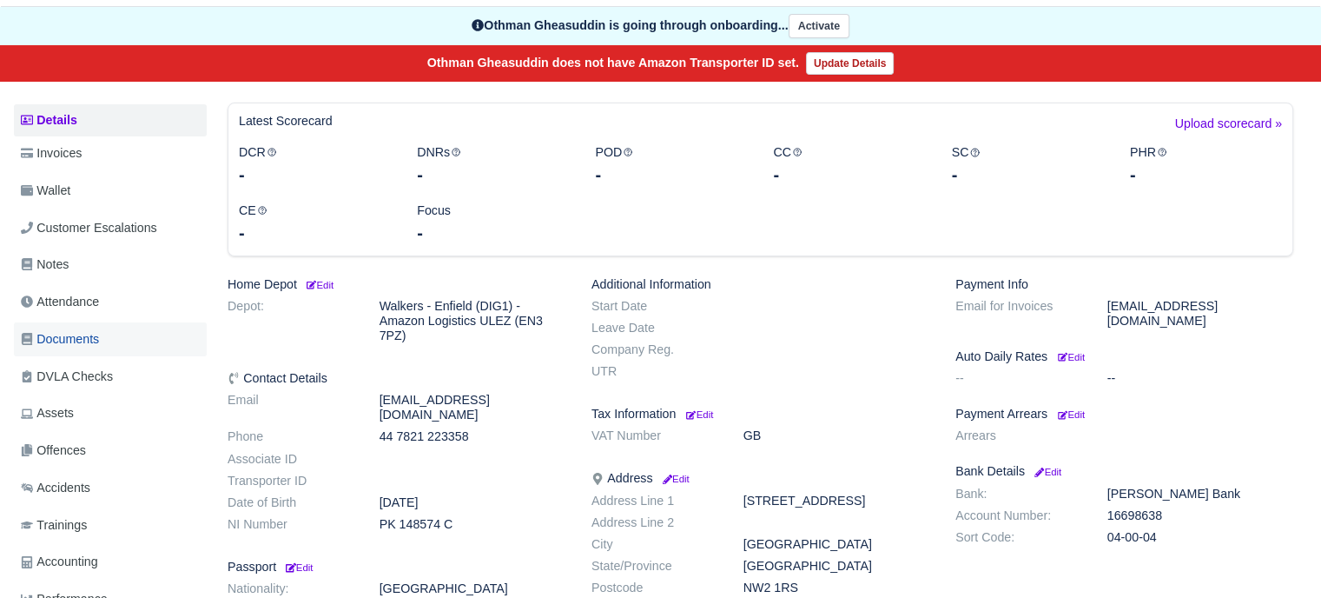
click at [83, 329] on span "Documents" at bounding box center [60, 339] width 78 height 20
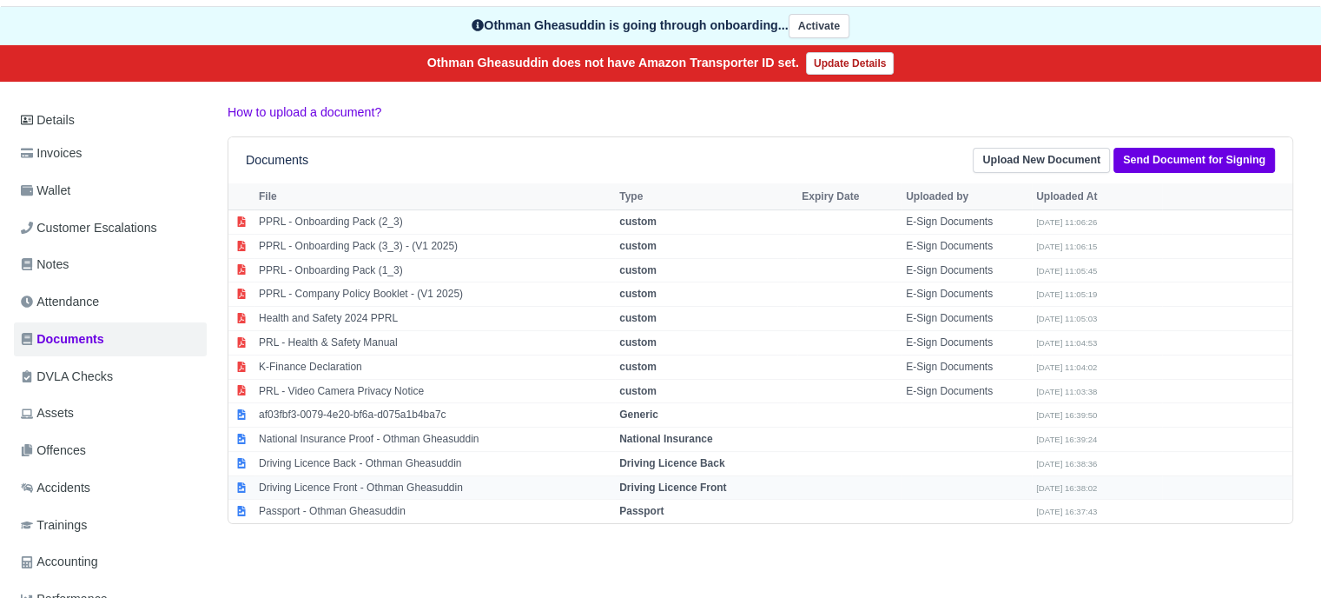
scroll to position [261, 0]
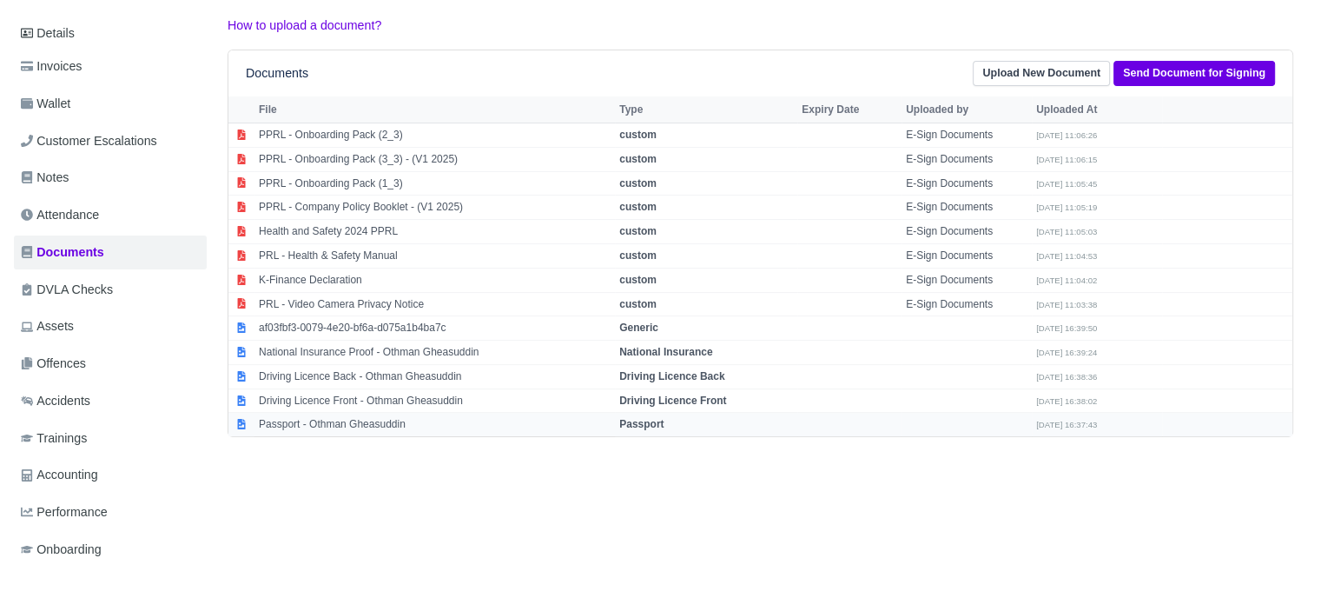
click at [655, 418] on strong "Passport" at bounding box center [641, 424] width 44 height 12
select select "passport"
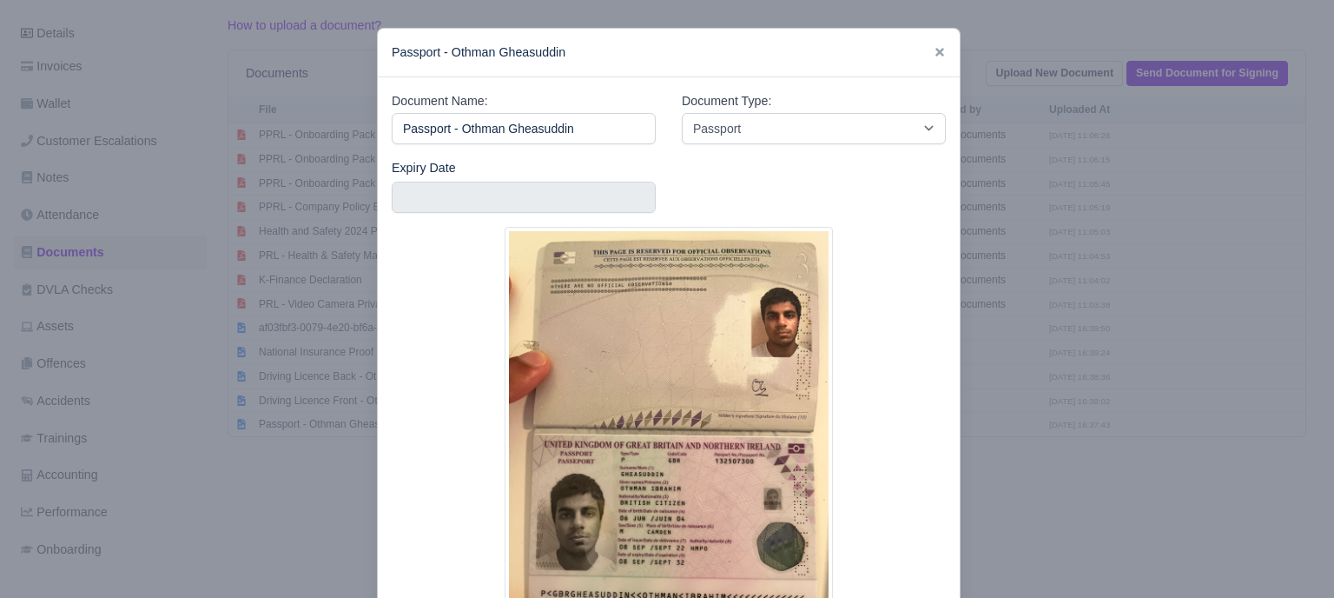
click at [1074, 443] on div at bounding box center [667, 299] width 1334 height 598
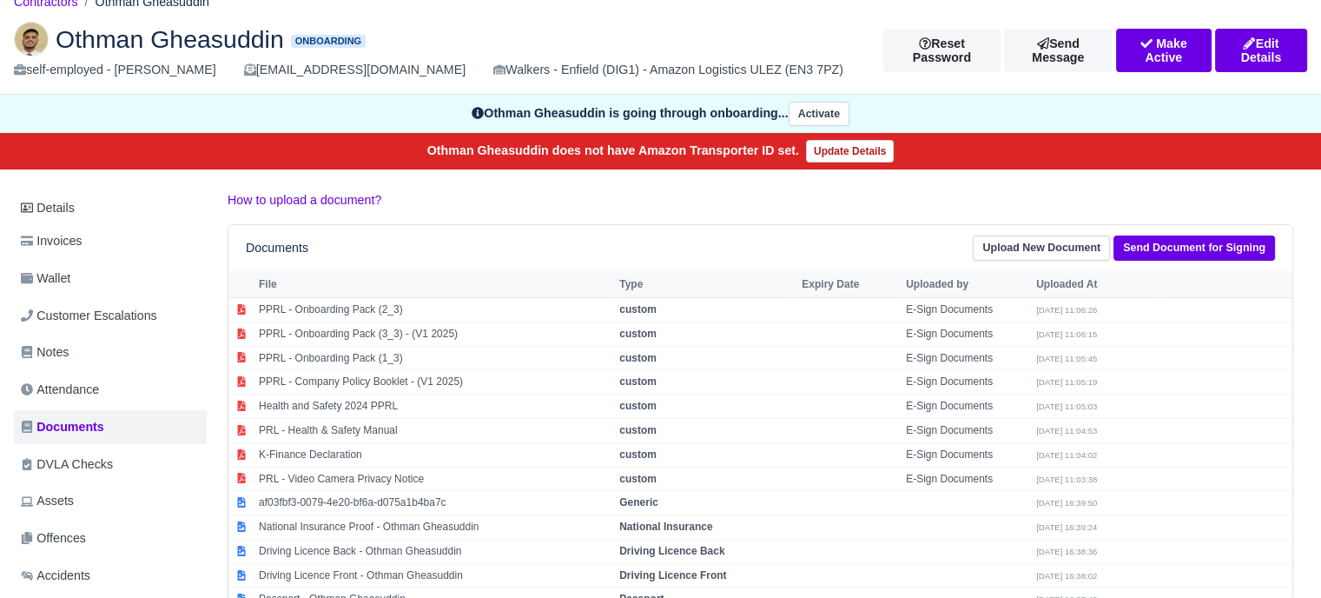
scroll to position [0, 0]
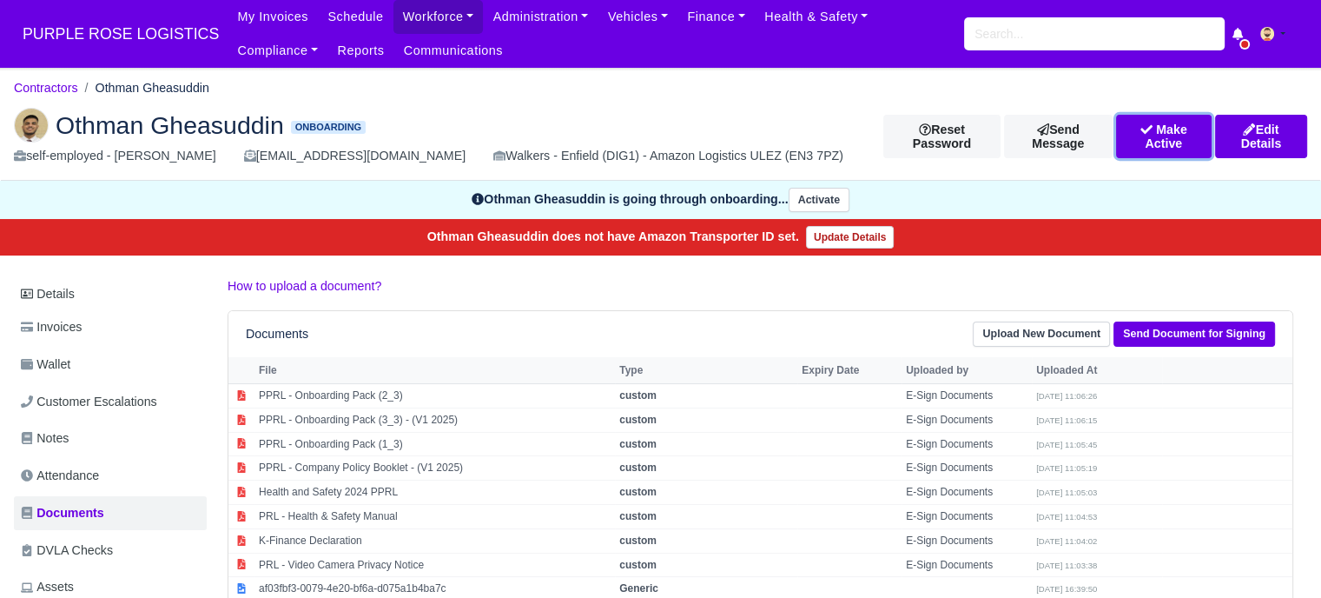
click at [1162, 142] on button "Make Active" at bounding box center [1164, 136] width 96 height 43
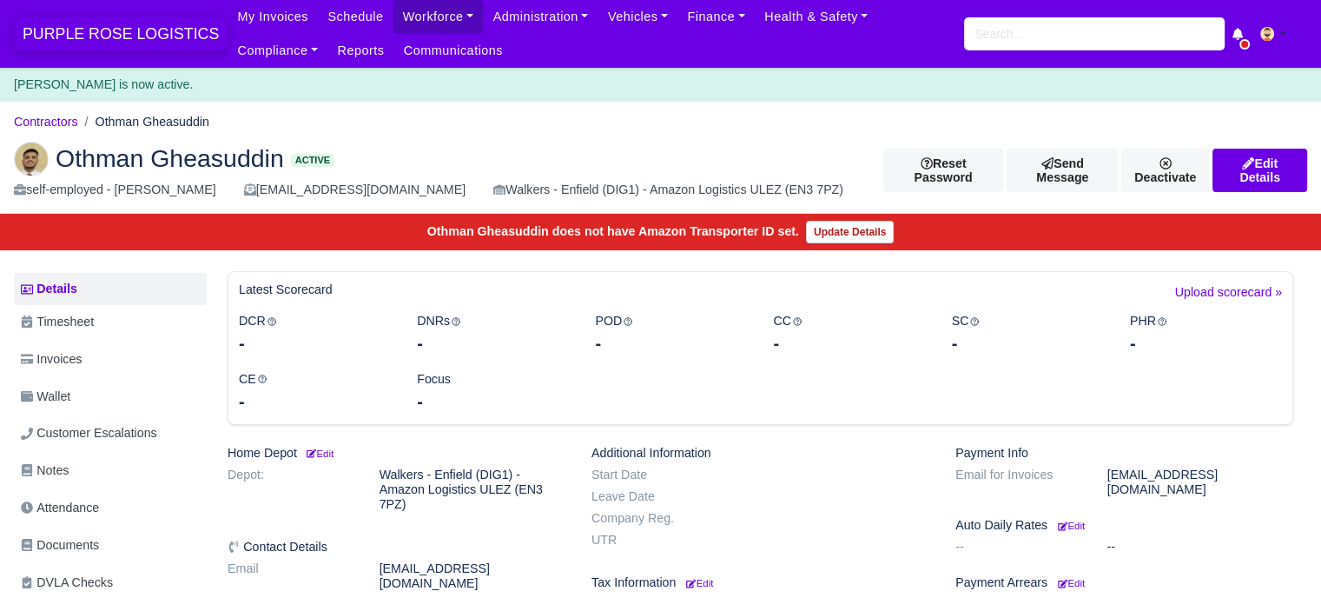
click at [145, 25] on span "PURPLE ROSE LOGISTICS" at bounding box center [121, 34] width 214 height 35
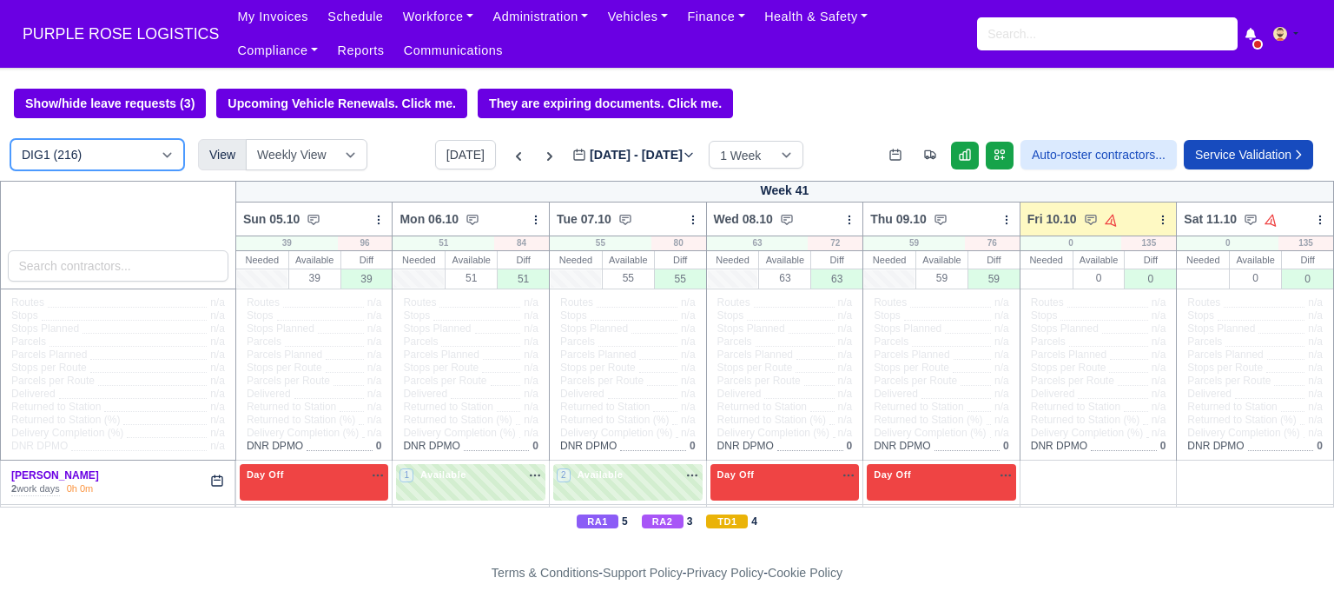
click at [163, 152] on select "DIG1 (216) DAK1 (1) GIMD (89)" at bounding box center [97, 154] width 174 height 31
select select "5"
click at [10, 141] on select "DIG1 (216) DAK1 (1) GIMD (89)" at bounding box center [97, 154] width 174 height 31
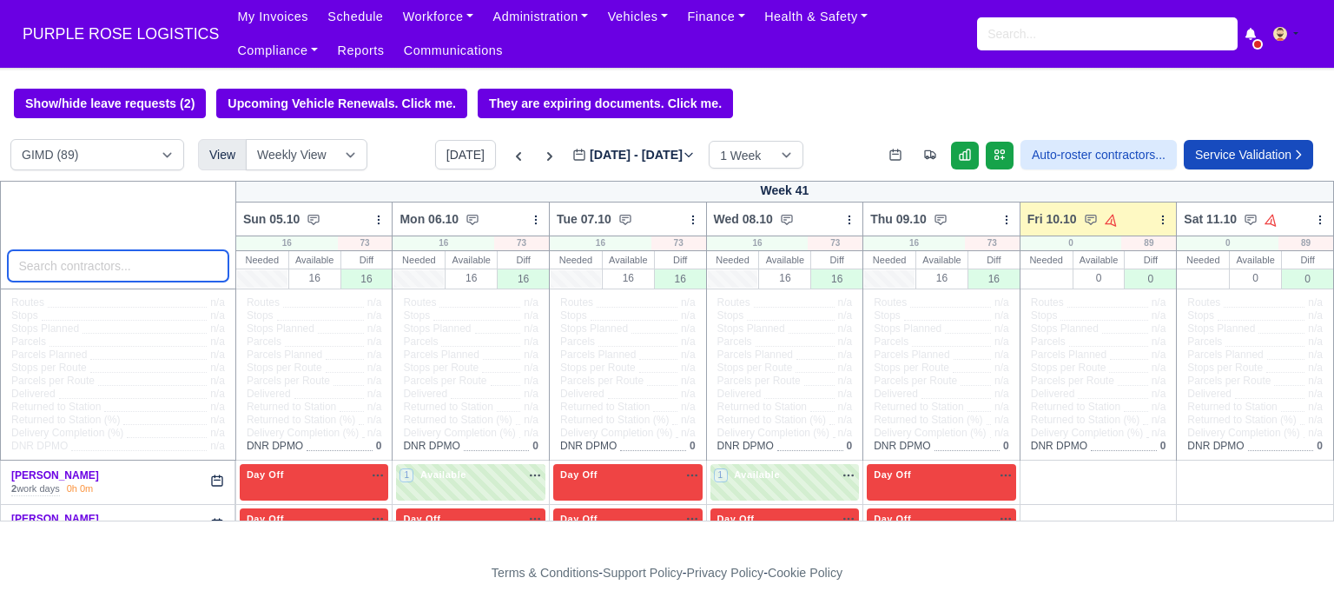
click at [133, 267] on input "search" at bounding box center [118, 265] width 221 height 31
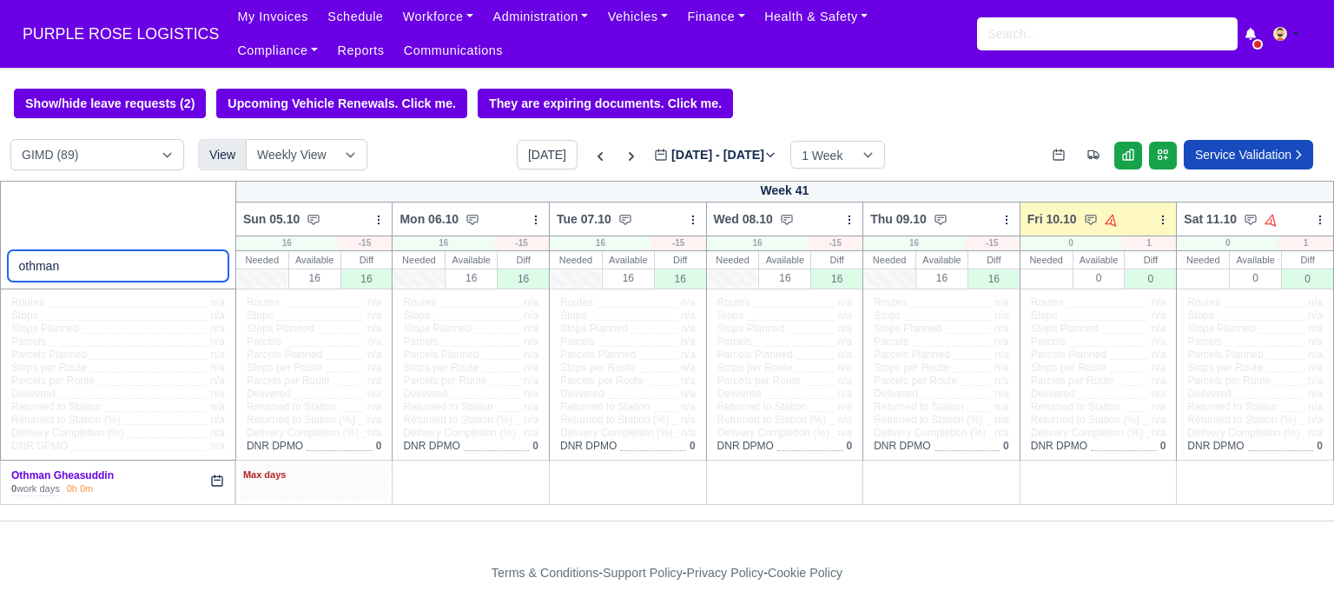
type input "othman"
click at [297, 472] on div "Max days" at bounding box center [314, 475] width 142 height 16
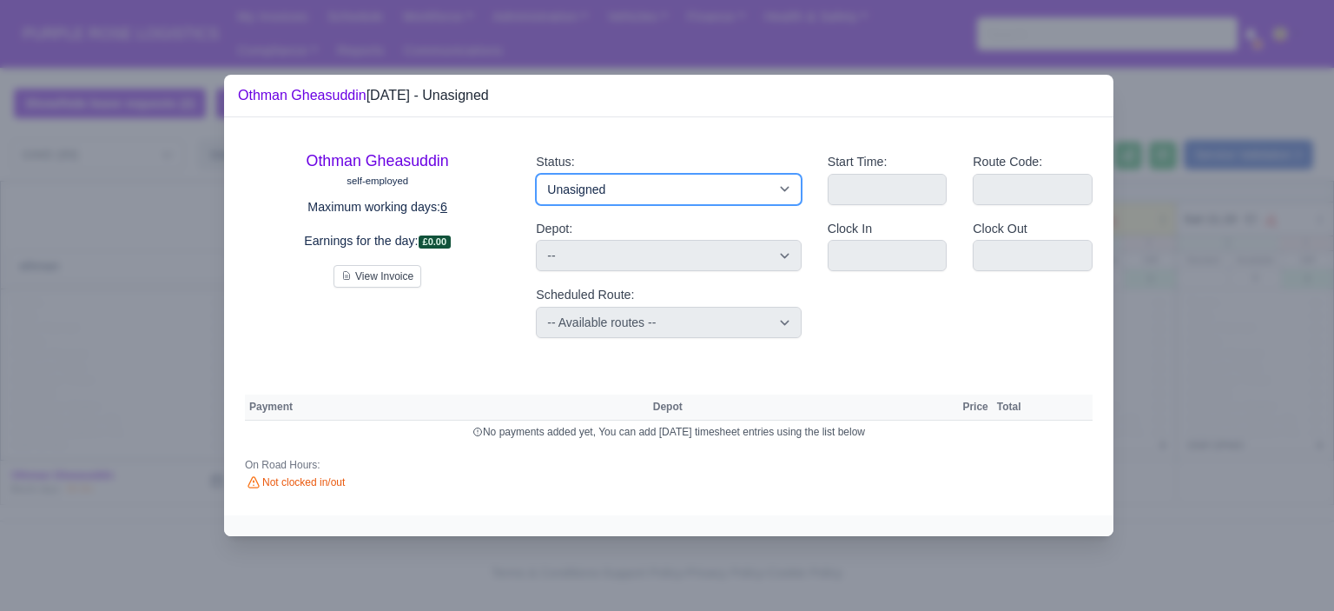
click at [778, 182] on select "Available Day Off Stand By Holiday Other Depot In Office OSM Ridealong Nursery …" at bounding box center [668, 189] width 265 height 31
select select "Day Off"
click at [536, 174] on select "Available Day Off Stand By Holiday Other Depot In Office OSM Ridealong Nursery …" at bounding box center [668, 189] width 265 height 31
select select
select select "na"
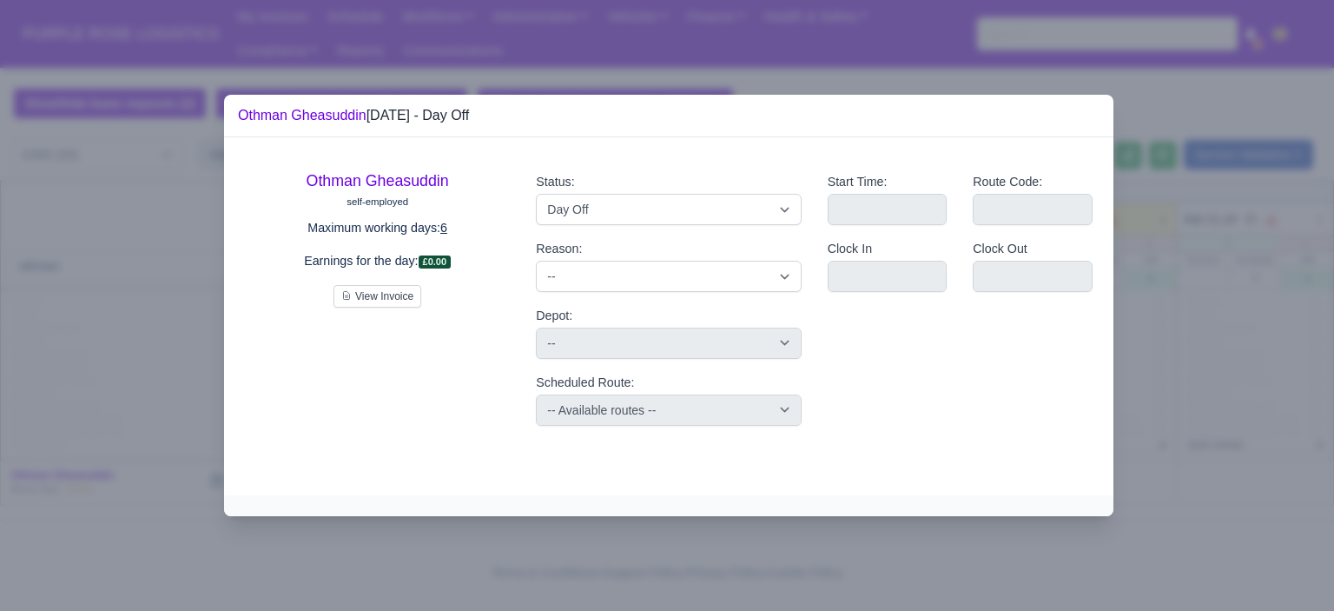
click at [1230, 320] on div at bounding box center [667, 305] width 1334 height 611
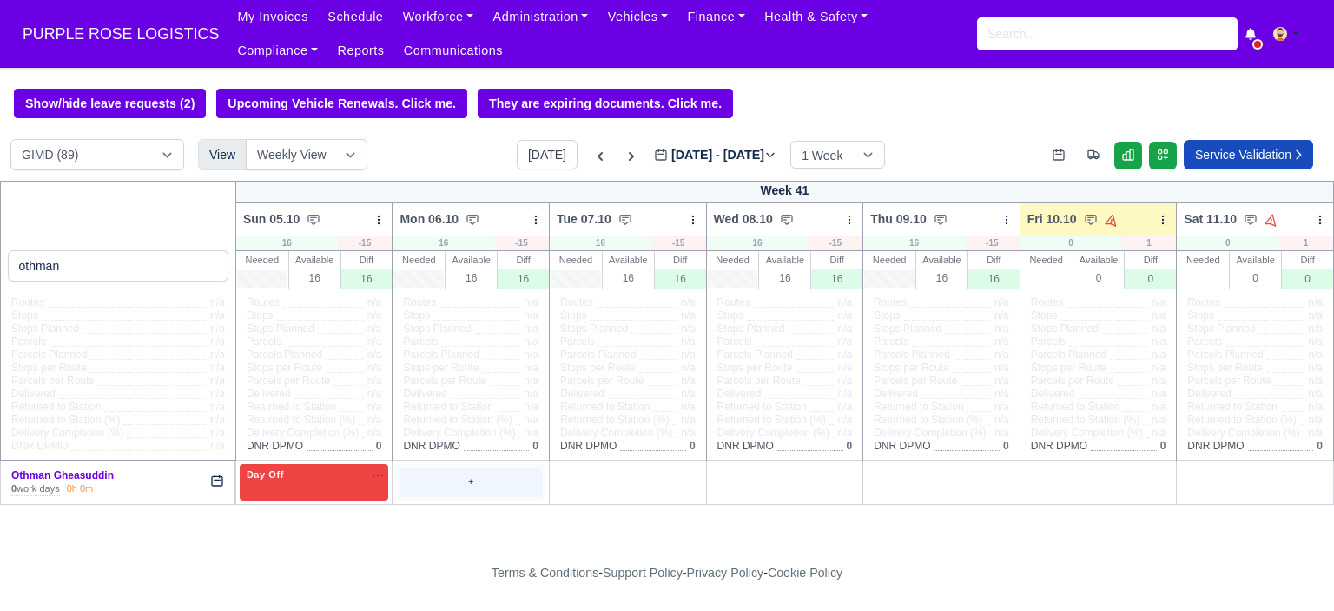
click at [448, 479] on div "+" at bounding box center [471, 481] width 142 height 29
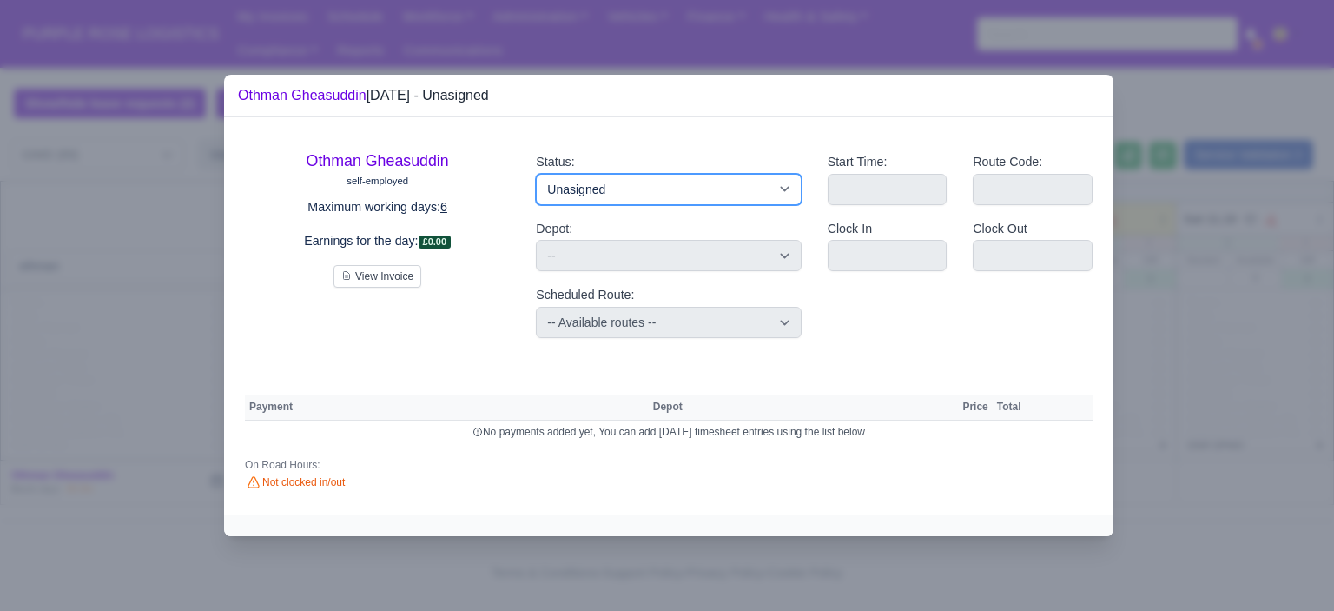
click at [644, 192] on select "Available Day Off Stand By Holiday Other Depot In Office OSM Ridealong Nursery …" at bounding box center [668, 189] width 265 height 31
select select "Training"
click at [536, 174] on select "Available Day Off Stand By Holiday Other Depot In Office OSM Ridealong Nursery …" at bounding box center [668, 189] width 265 height 31
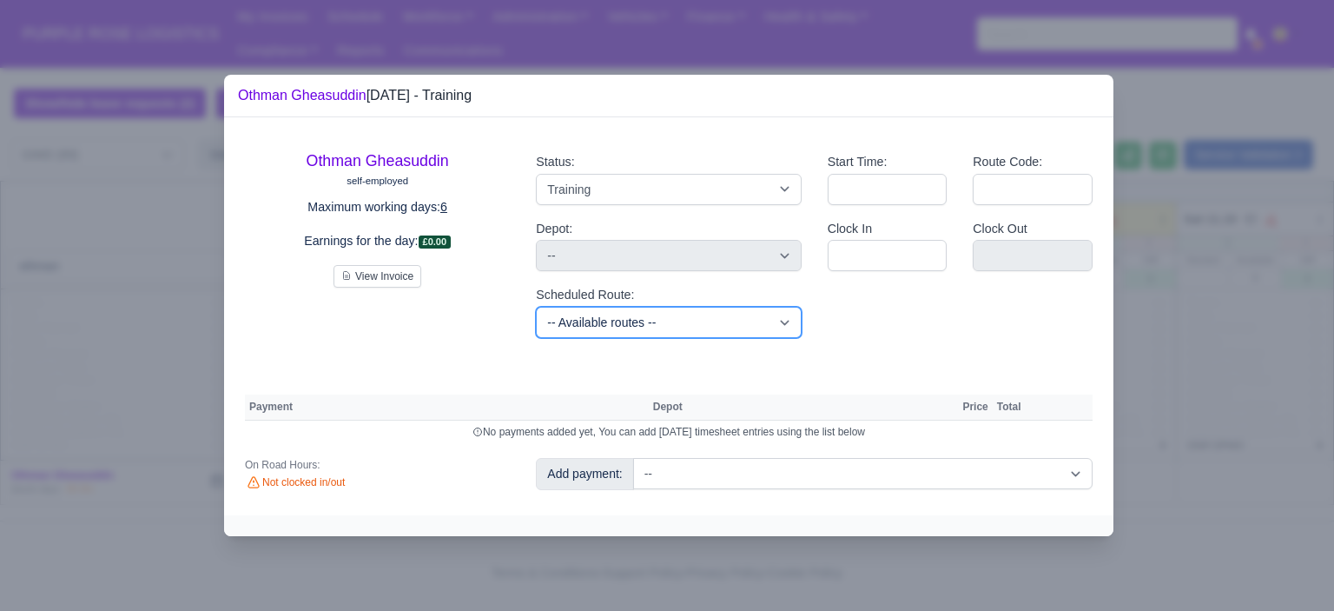
click at [712, 321] on select "-- Available routes -- Standard Parcel - Block of 6 Hours - (SD6) AmFlex RTS Ve…" at bounding box center [668, 322] width 265 height 31
select select "6"
click at [536, 307] on select "-- Available routes -- Standard Parcel - Block of 6 Hours - (SD6) AmFlex RTS Ve…" at bounding box center [668, 322] width 265 height 31
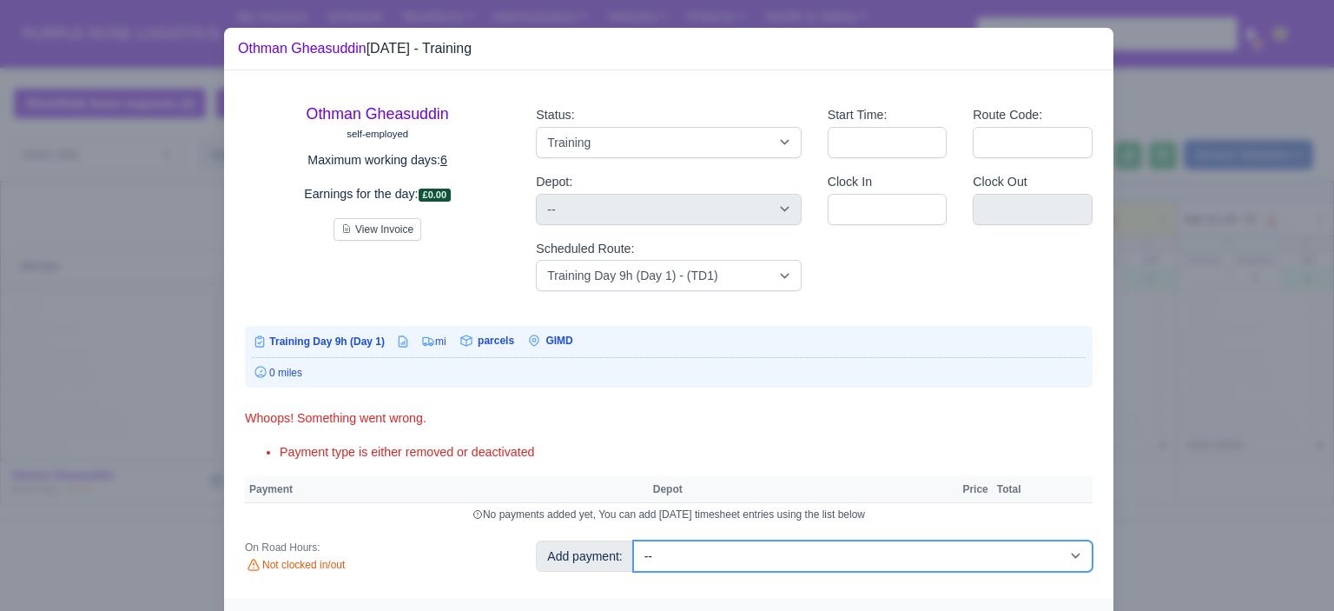
drag, startPoint x: 726, startPoint y: 562, endPoint x: 724, endPoint y: 545, distance: 17.5
click at [726, 562] on select "-- Additional Hour Support (£14.50) Additional Hour Support (Walkers) (£13.50) …" at bounding box center [862, 555] width 459 height 31
select select "85"
click at [633, 540] on select "-- Additional Hour Support (£14.50) Additional Hour Support (Walkers) (£13.50) …" at bounding box center [862, 555] width 459 height 31
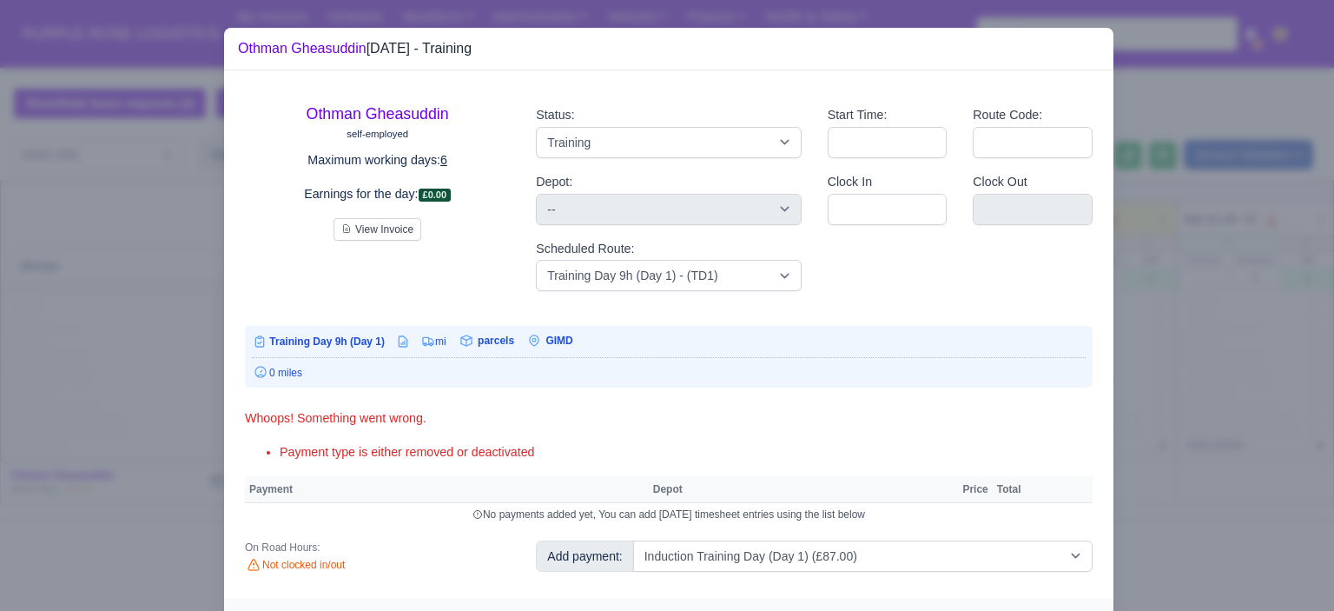
select select "5"
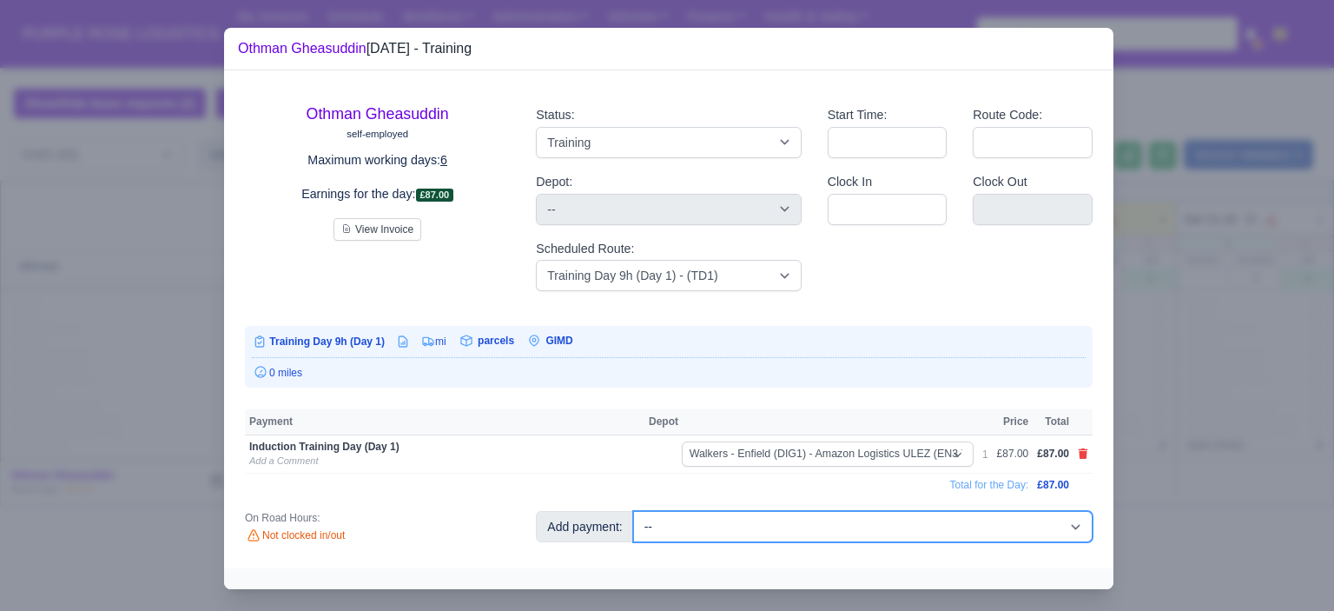
click at [765, 522] on select "-- Additional Hour Support (£14.50) Additional Hour Support (Walkers) (£13.50) …" at bounding box center [862, 526] width 459 height 31
select select "104"
click at [633, 511] on select "-- Additional Hour Support (£14.50) Additional Hour Support (Walkers) (£13.50) …" at bounding box center [862, 526] width 459 height 31
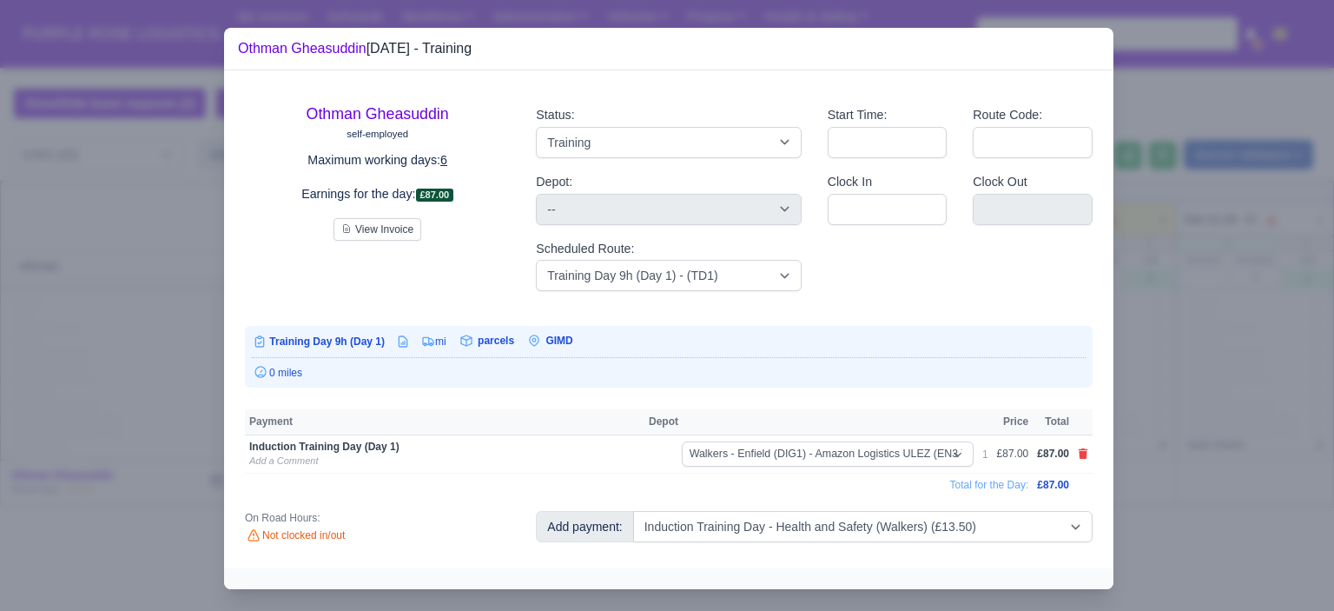
select select "5"
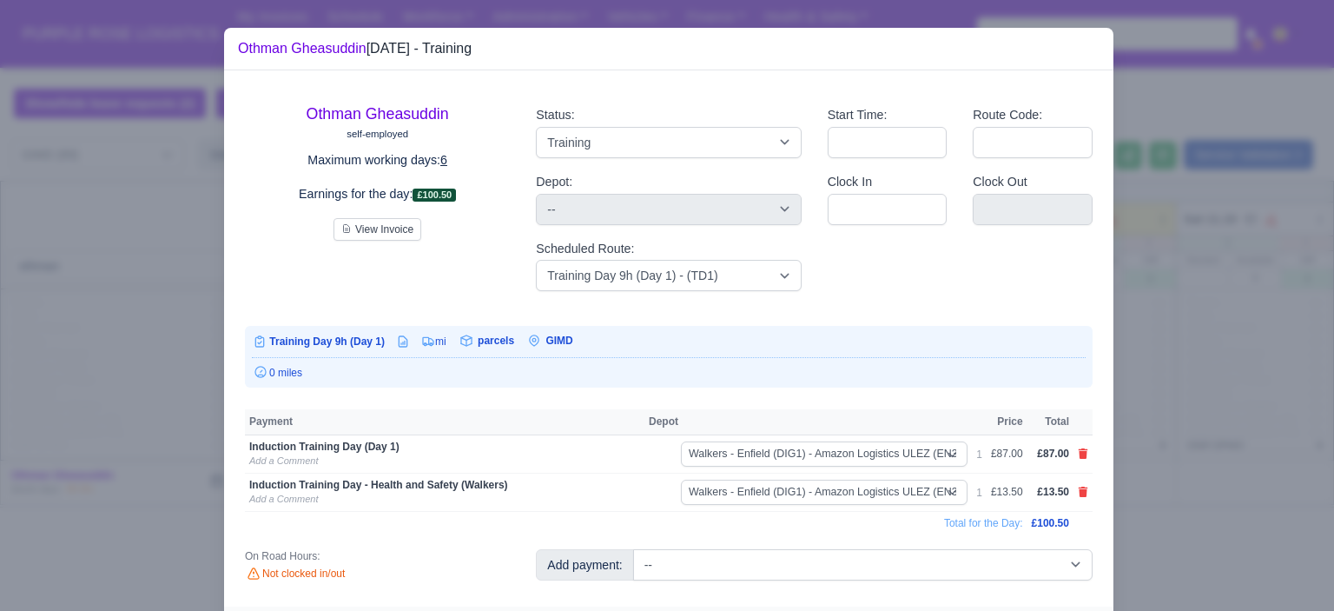
drag, startPoint x: 1210, startPoint y: 314, endPoint x: 1133, endPoint y: 355, distance: 86.6
click at [1209, 314] on div at bounding box center [667, 305] width 1334 height 611
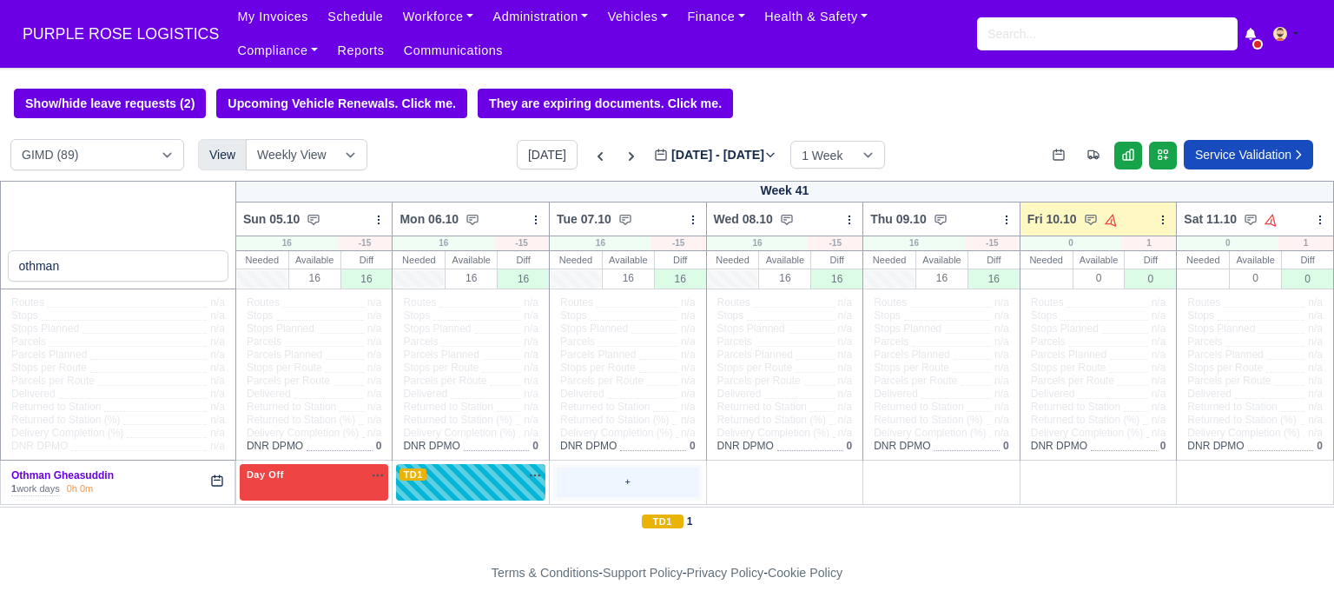
click at [650, 485] on div "+" at bounding box center [628, 481] width 142 height 29
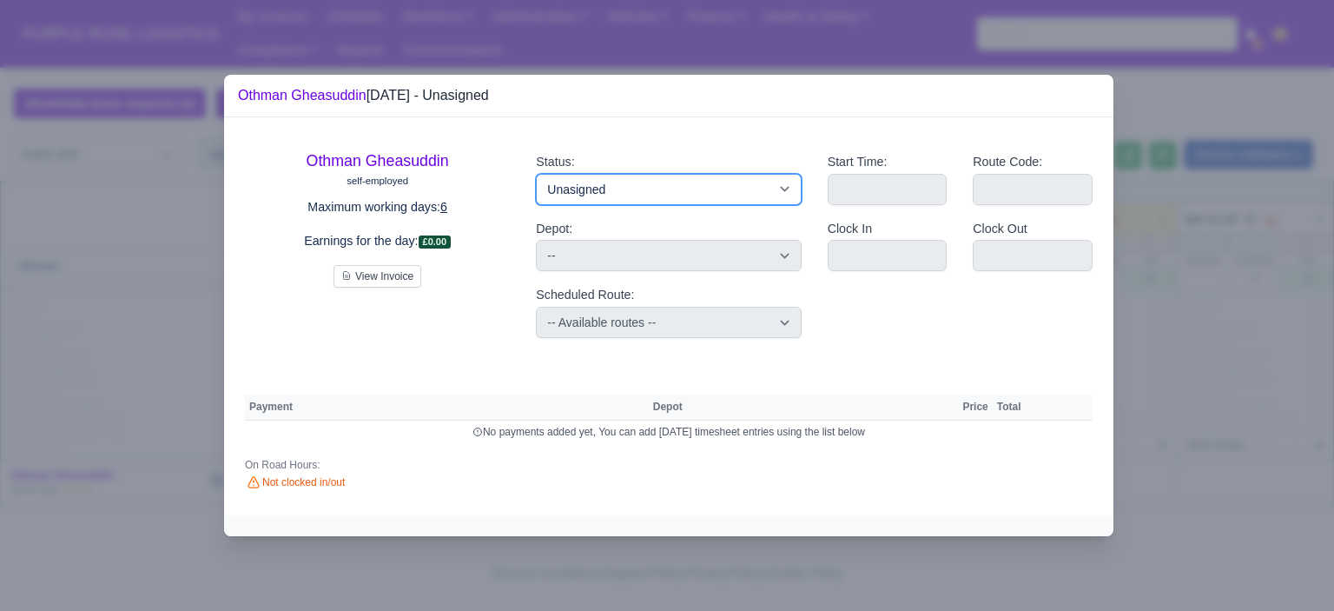
click at [677, 196] on select "Available Day Off Stand By Holiday Other Depot In Office OSM Ridealong Nursery …" at bounding box center [668, 189] width 265 height 31
select select "Day Off"
click at [536, 174] on select "Available Day Off Stand By Holiday Other Depot In Office OSM Ridealong Nursery …" at bounding box center [668, 189] width 265 height 31
select select
select select "na"
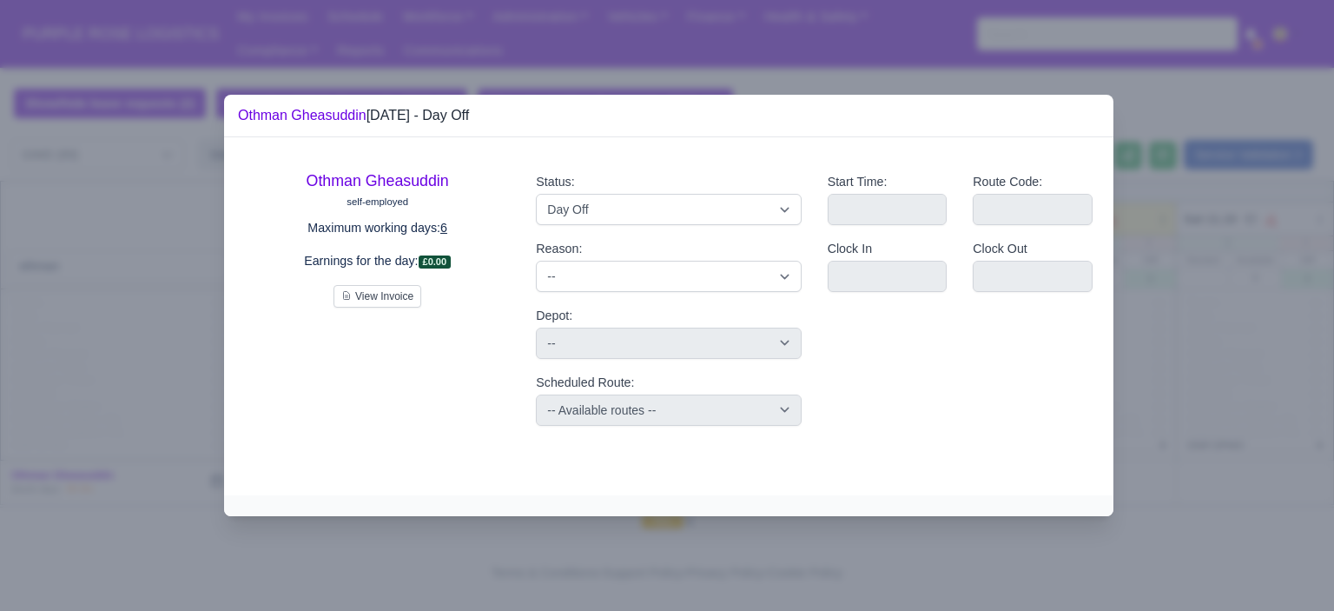
click at [1236, 284] on div at bounding box center [667, 305] width 1334 height 611
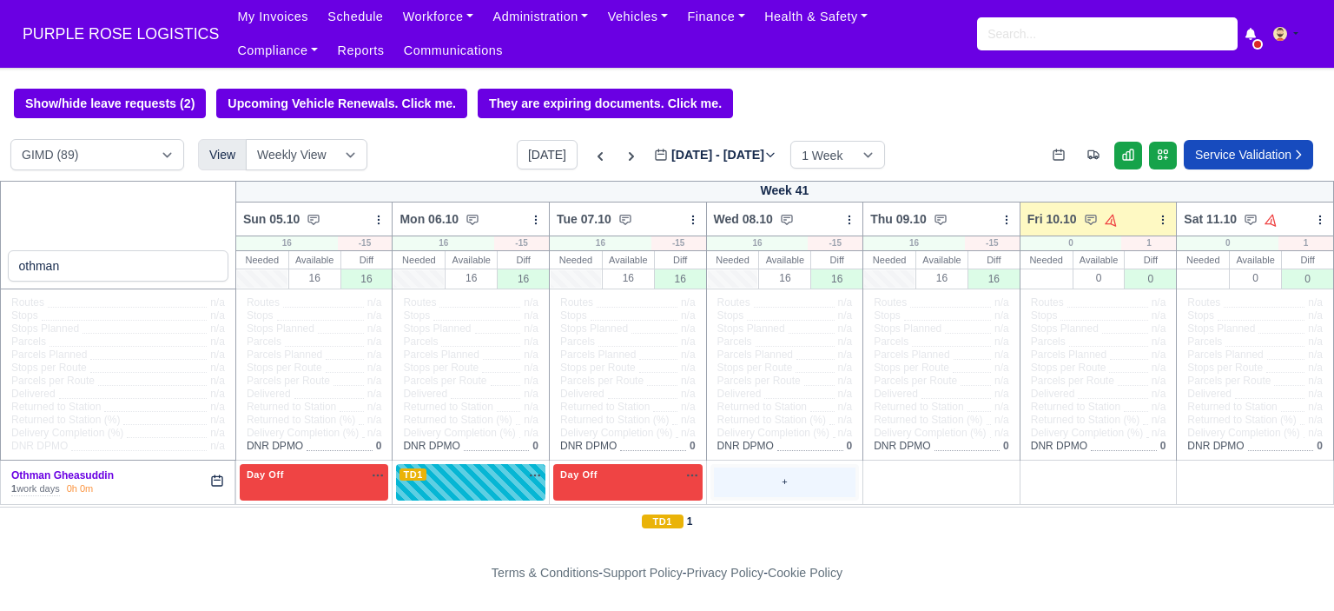
click at [782, 471] on div "+" at bounding box center [785, 481] width 142 height 29
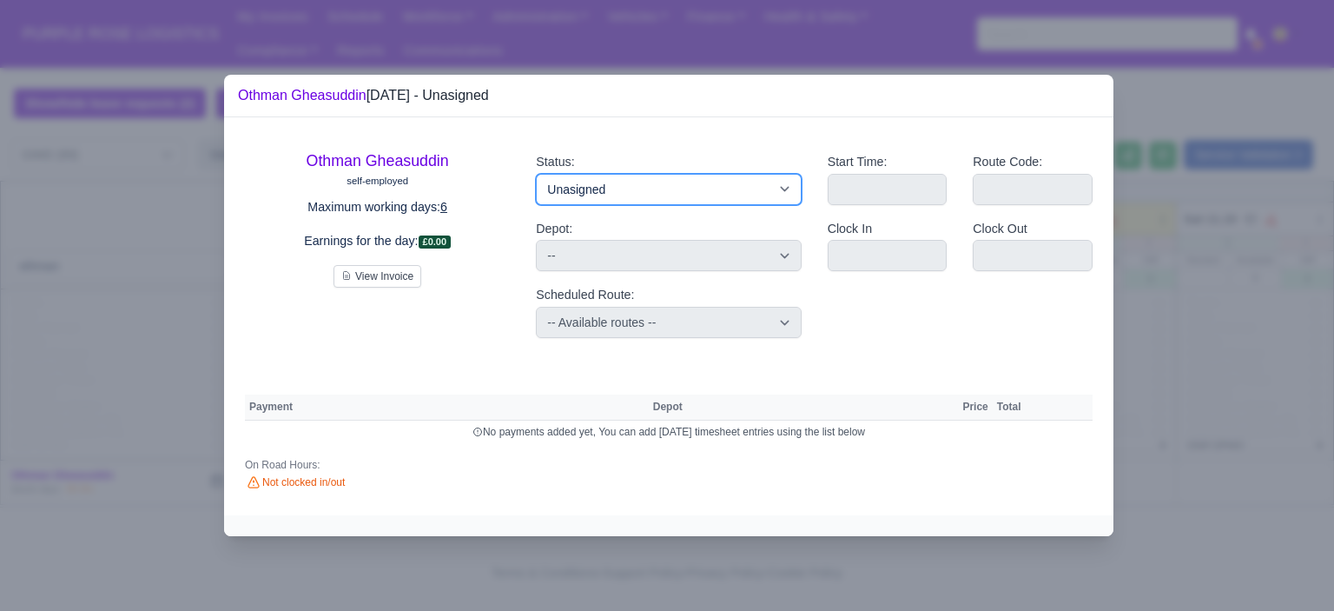
click at [751, 195] on select "Available Day Off Stand By Holiday Other Depot In Office OSM Ridealong Nursery …" at bounding box center [668, 189] width 265 height 31
select select "Stand By"
click at [536, 174] on select "Available Day Off Stand By Holiday Other Depot In Office OSM Ridealong Nursery …" at bounding box center [668, 189] width 265 height 31
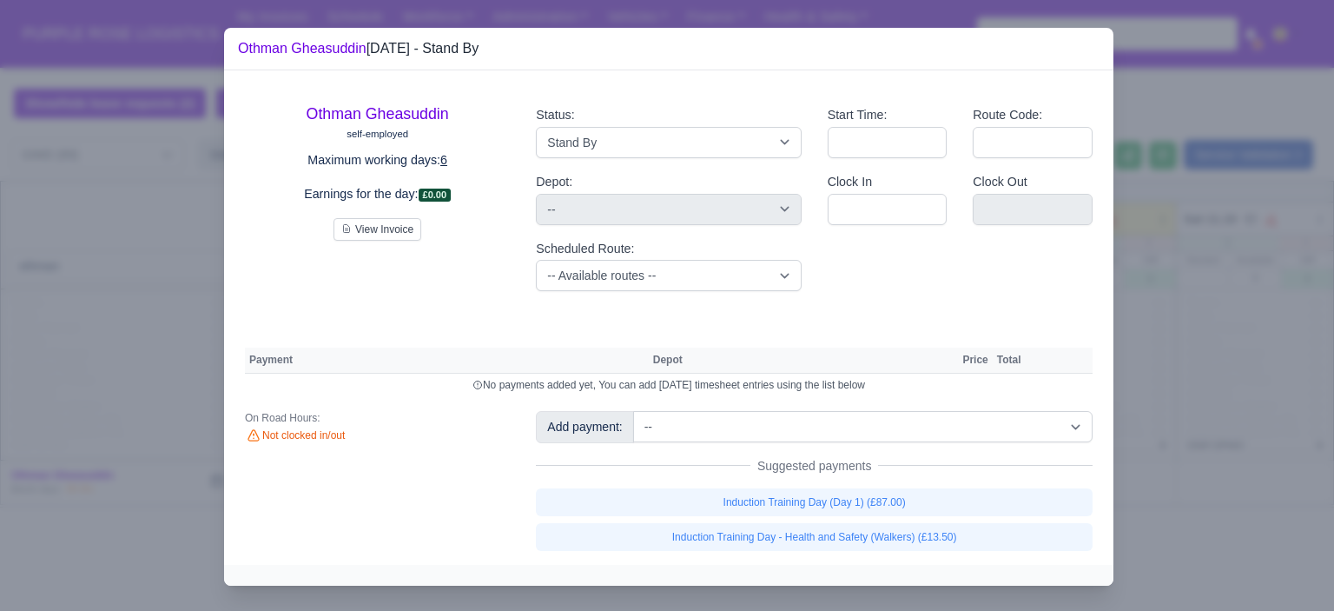
click at [703, 158] on div "Status: Available Day Off Stand By Holiday Other Depot In Office OSM Ridealong …" at bounding box center [668, 198] width 291 height 214
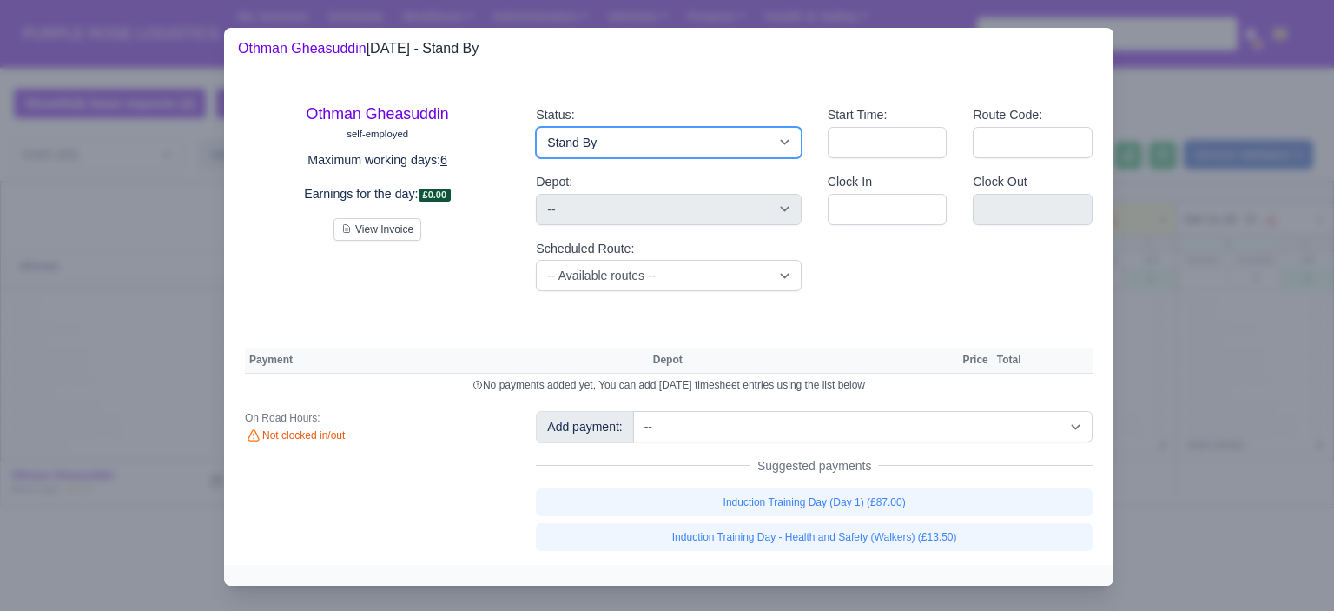
drag, startPoint x: 613, startPoint y: 150, endPoint x: 603, endPoint y: 155, distance: 11.7
click at [613, 150] on select "Available Day Off Stand By Holiday Other Depot In Office OSM Ridealong Nursery …" at bounding box center [668, 142] width 265 height 31
select select "Day Off"
click at [536, 127] on select "Available Day Off Stand By Holiday Other Depot In Office OSM Ridealong Nursery …" at bounding box center [668, 142] width 265 height 31
select select
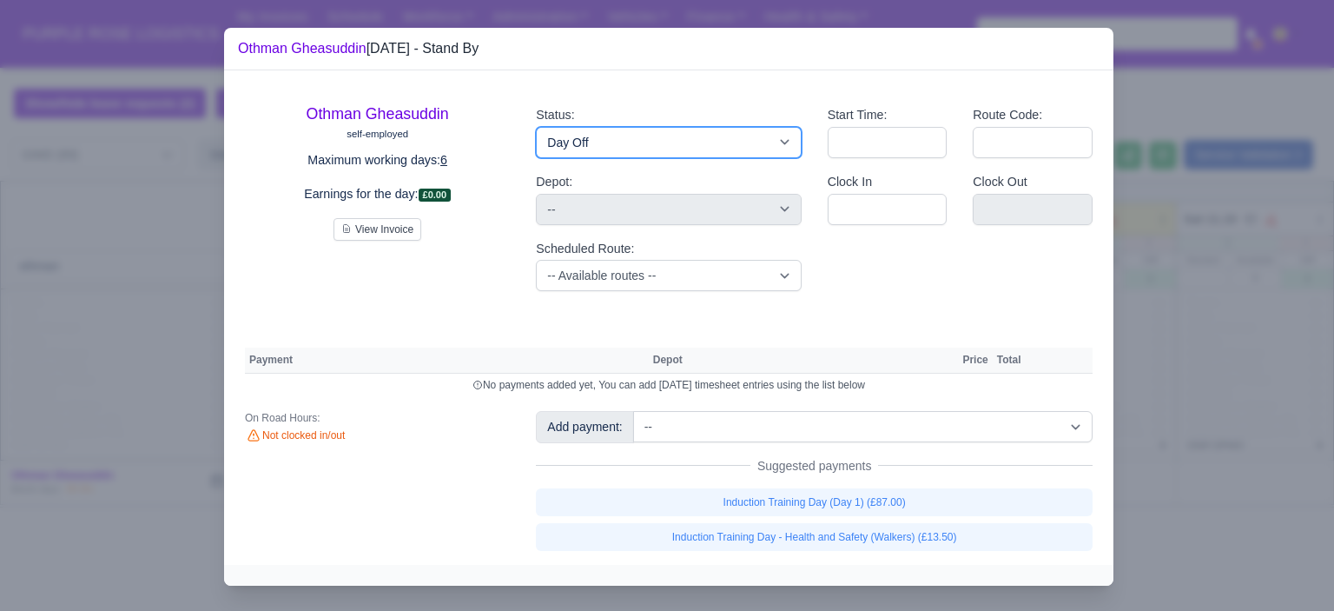
select select "na"
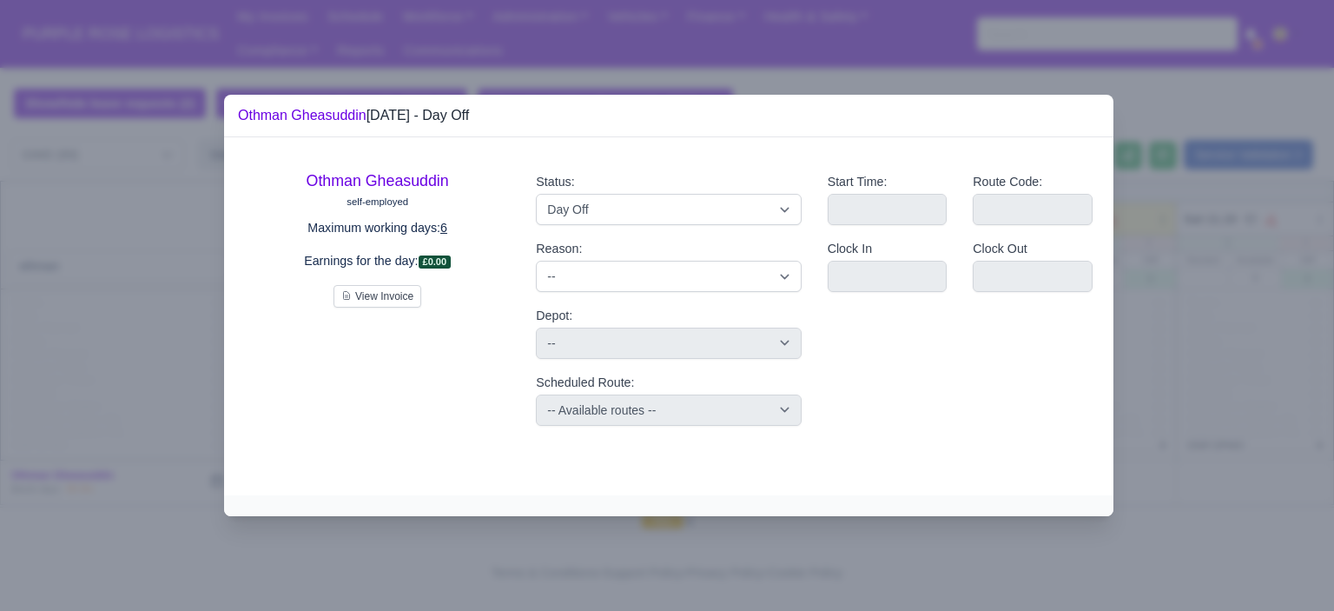
click at [1333, 282] on div at bounding box center [667, 305] width 1334 height 611
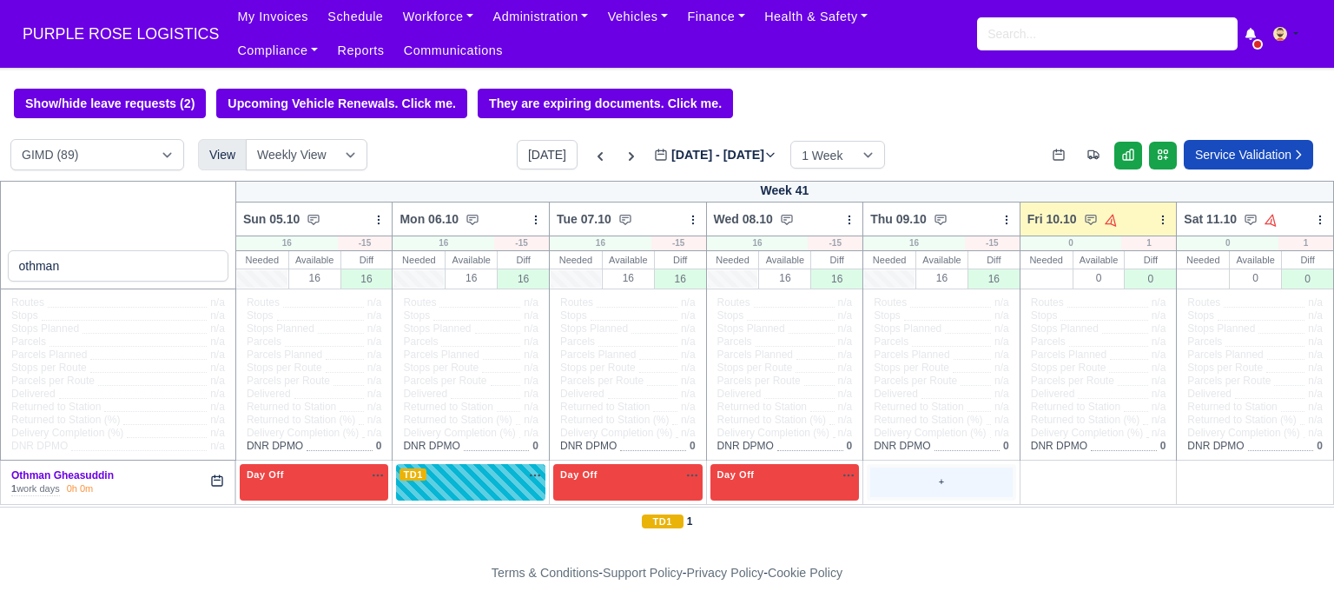
click at [927, 469] on div "+" at bounding box center [941, 481] width 142 height 29
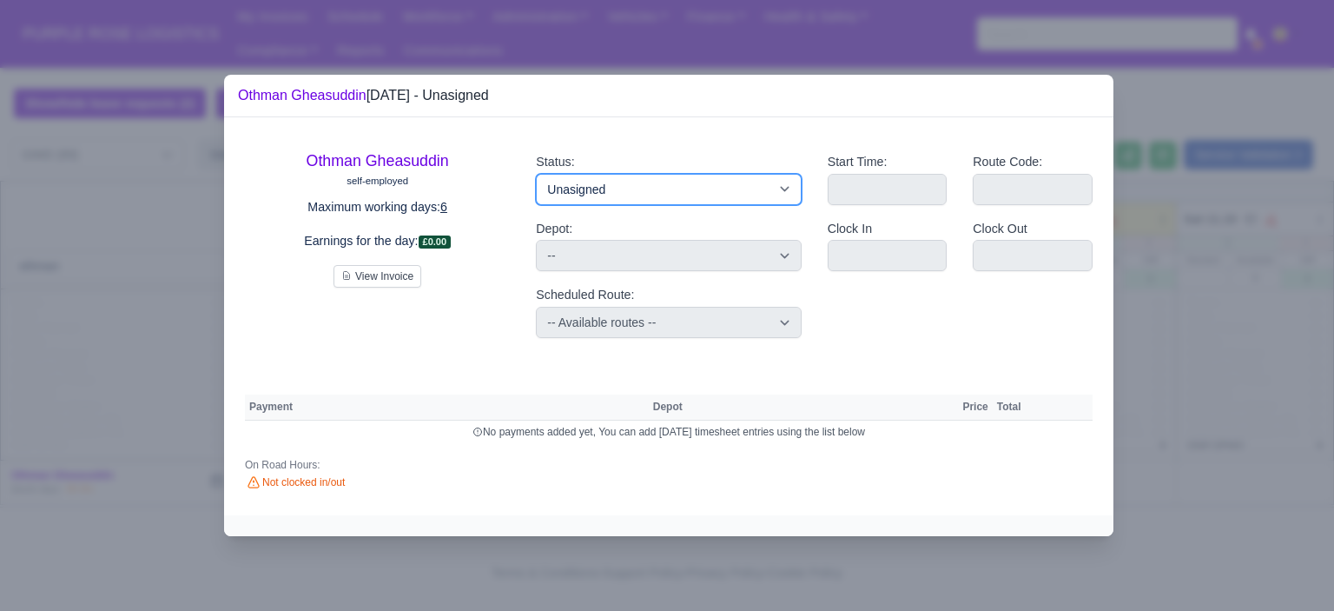
drag, startPoint x: 734, startPoint y: 182, endPoint x: 730, endPoint y: 191, distance: 9.4
click at [734, 183] on select "Available Day Off Stand By Holiday Other Depot In Office OSM Ridealong Nursery …" at bounding box center [668, 189] width 265 height 31
select select "Day Off"
click at [536, 174] on select "Available Day Off Stand By Holiday Other Depot In Office OSM Ridealong Nursery …" at bounding box center [668, 189] width 265 height 31
select select
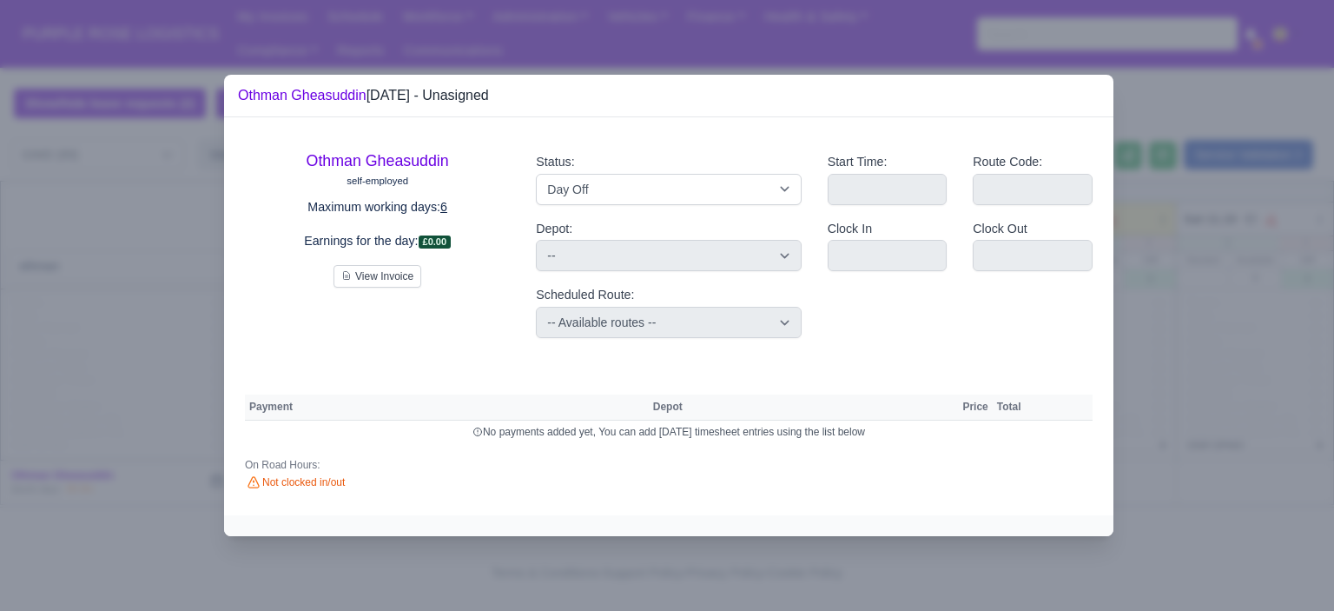
click at [1333, 307] on div at bounding box center [667, 305] width 1334 height 611
select select "na"
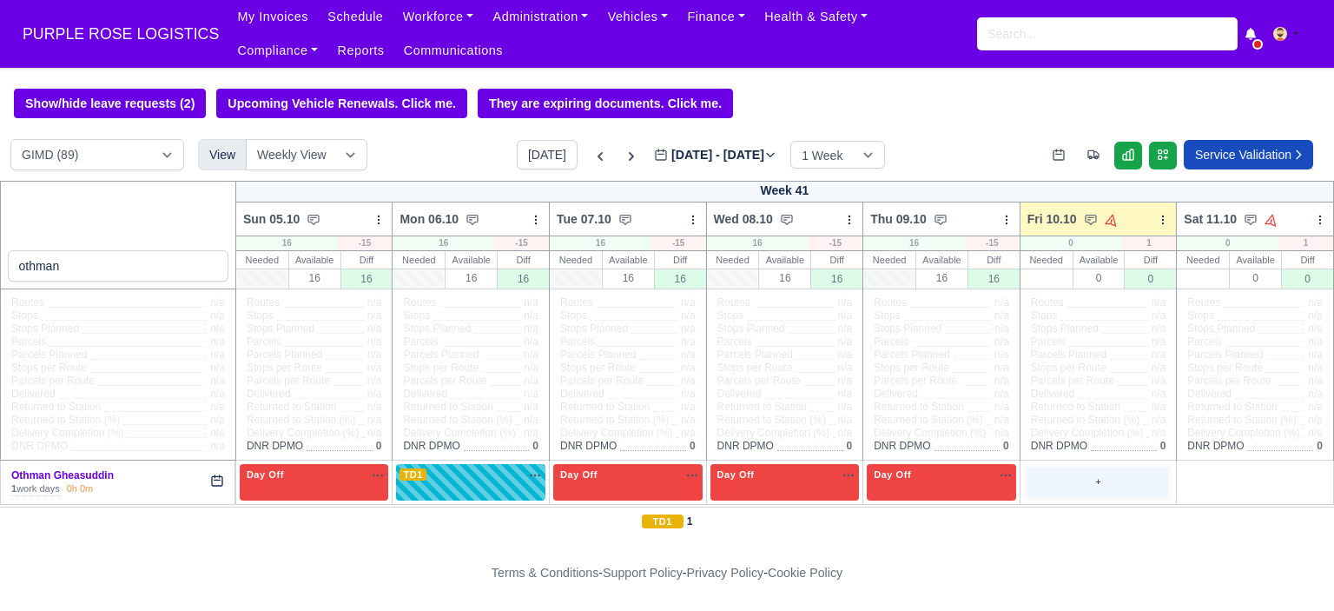
click at [1077, 487] on div "+" at bounding box center [1098, 481] width 142 height 29
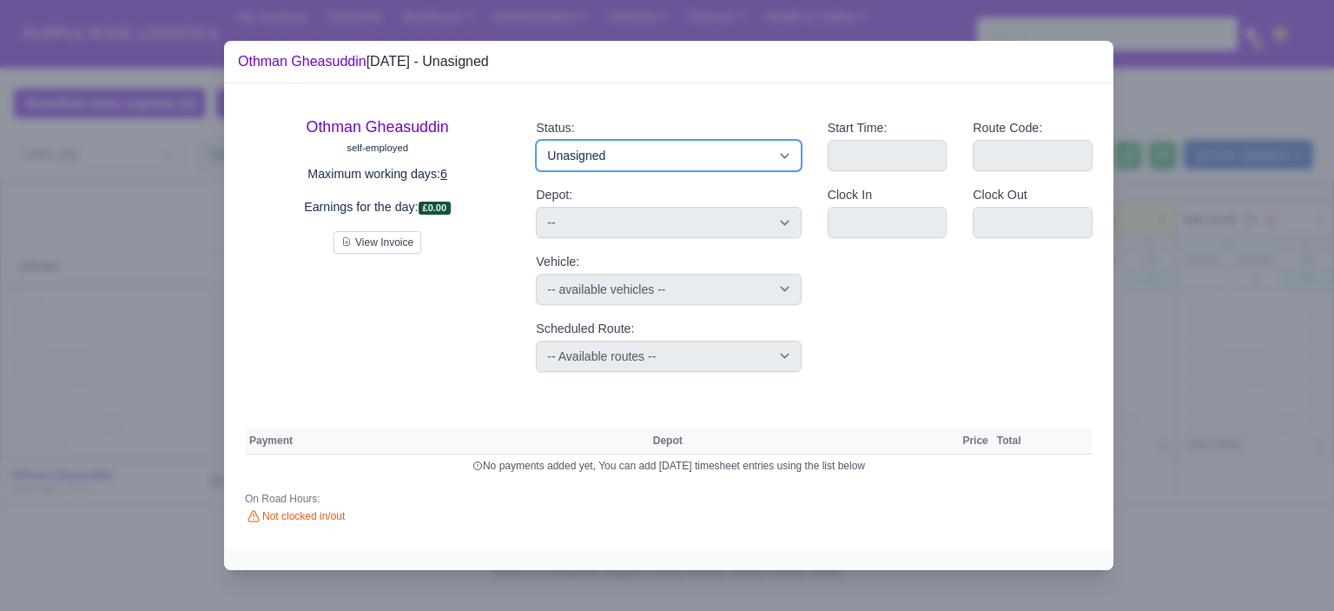
click at [749, 168] on select "Available Day Off Stand By Holiday Other Depot In Office OSM Ridealong Nursery …" at bounding box center [668, 155] width 265 height 31
select select "Day Off"
click at [536, 140] on select "Available Day Off Stand By Holiday Other Depot In Office OSM Ridealong Nursery …" at bounding box center [668, 155] width 265 height 31
select select "na"
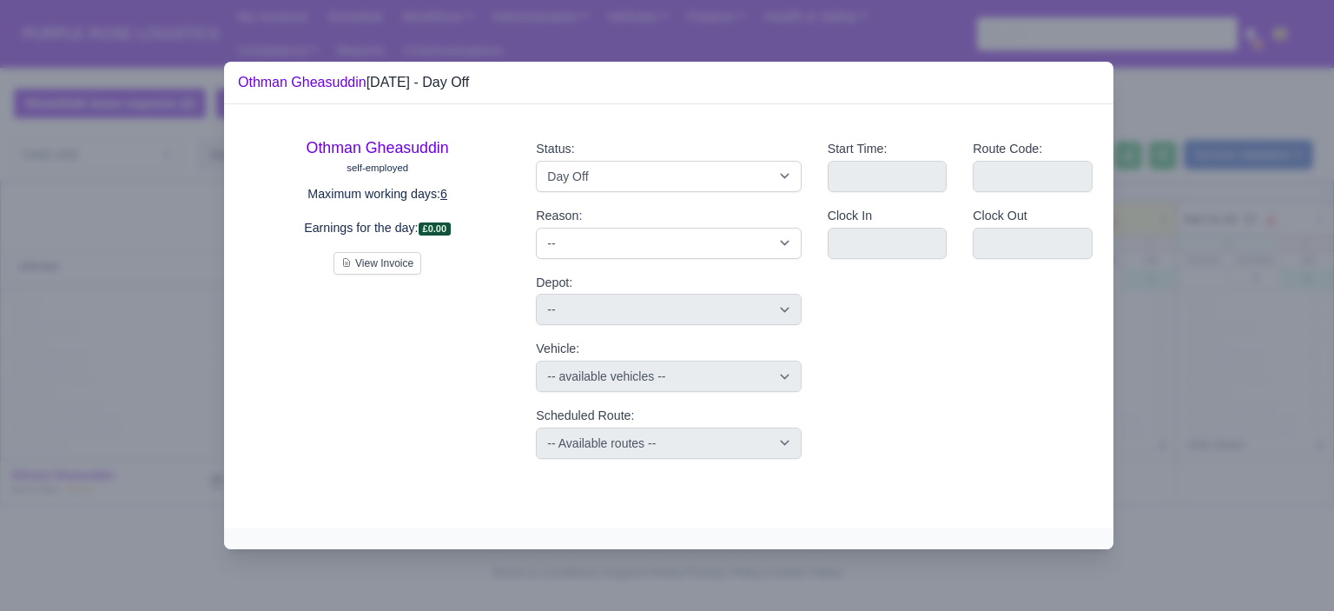
click at [1236, 242] on div at bounding box center [667, 305] width 1334 height 611
